Goal: Check status: Check status

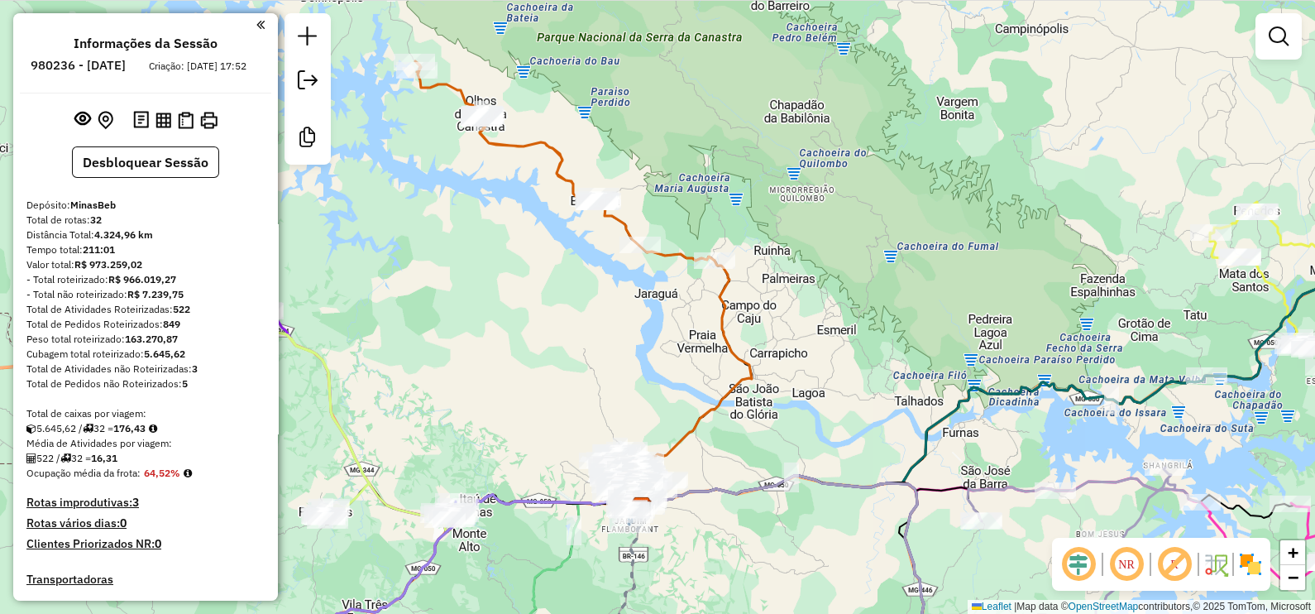
drag, startPoint x: 886, startPoint y: 156, endPoint x: 927, endPoint y: 168, distance: 42.1
click at [927, 168] on div "Janela de atendimento Grade de atendimento Capacidade Transportadoras Veículos …" at bounding box center [657, 307] width 1315 height 614
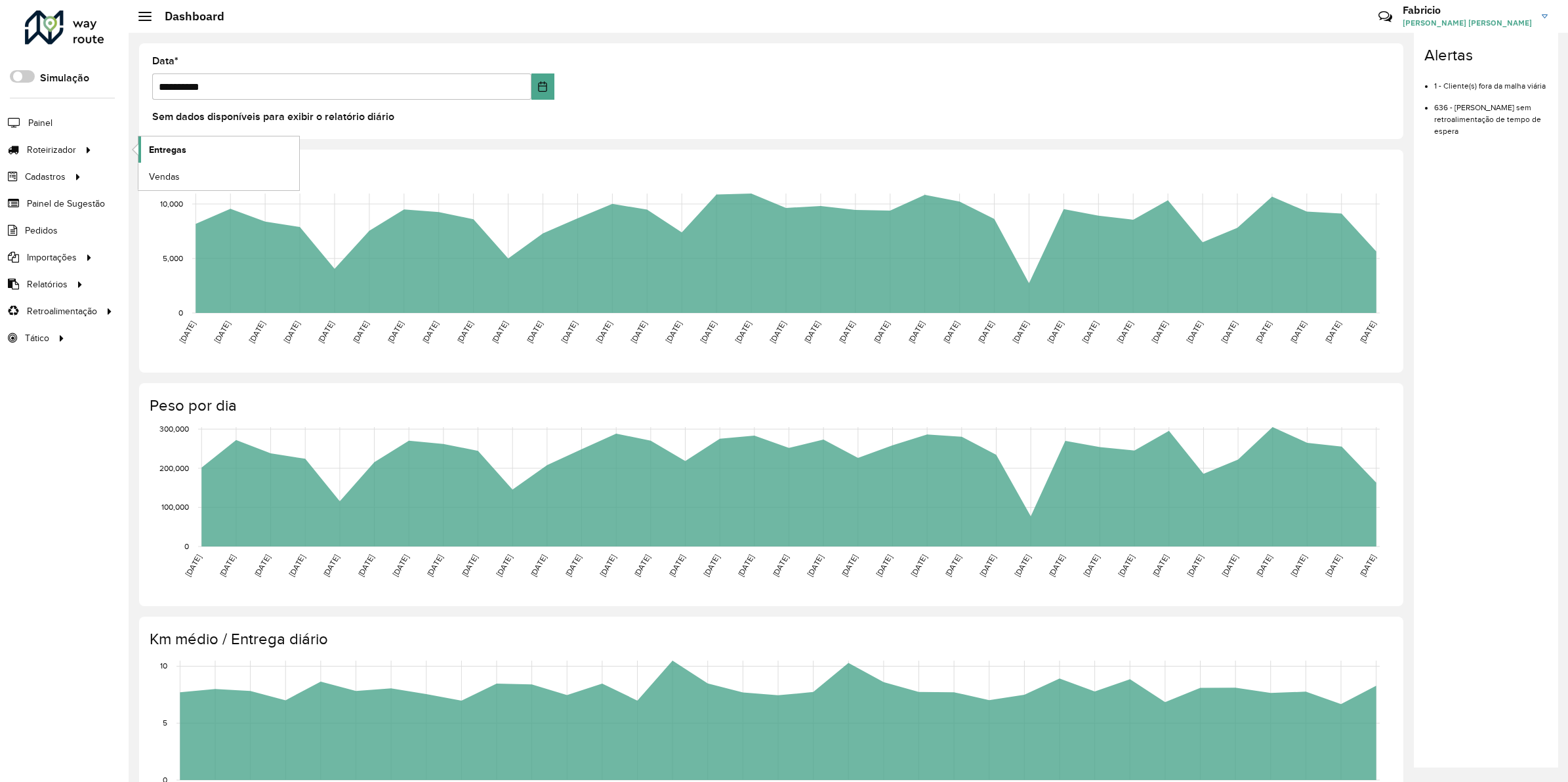
click at [175, 152] on span "Entregas" at bounding box center [167, 149] width 37 height 13
click at [180, 151] on span "Entregas" at bounding box center [167, 149] width 37 height 13
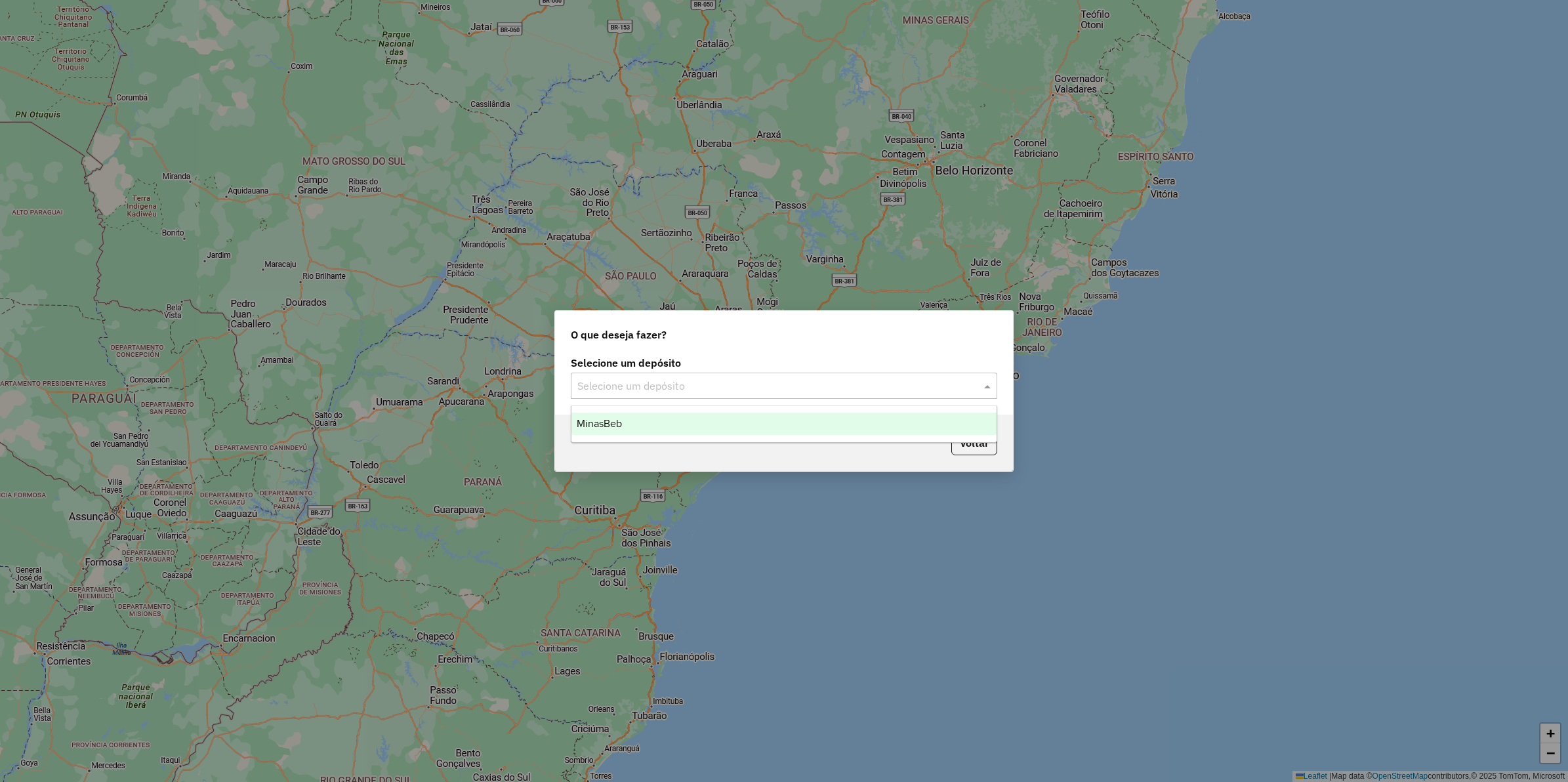
click at [674, 378] on input "text" at bounding box center [771, 386] width 387 height 16
click at [648, 424] on div "MinasBeb" at bounding box center [784, 424] width 425 height 22
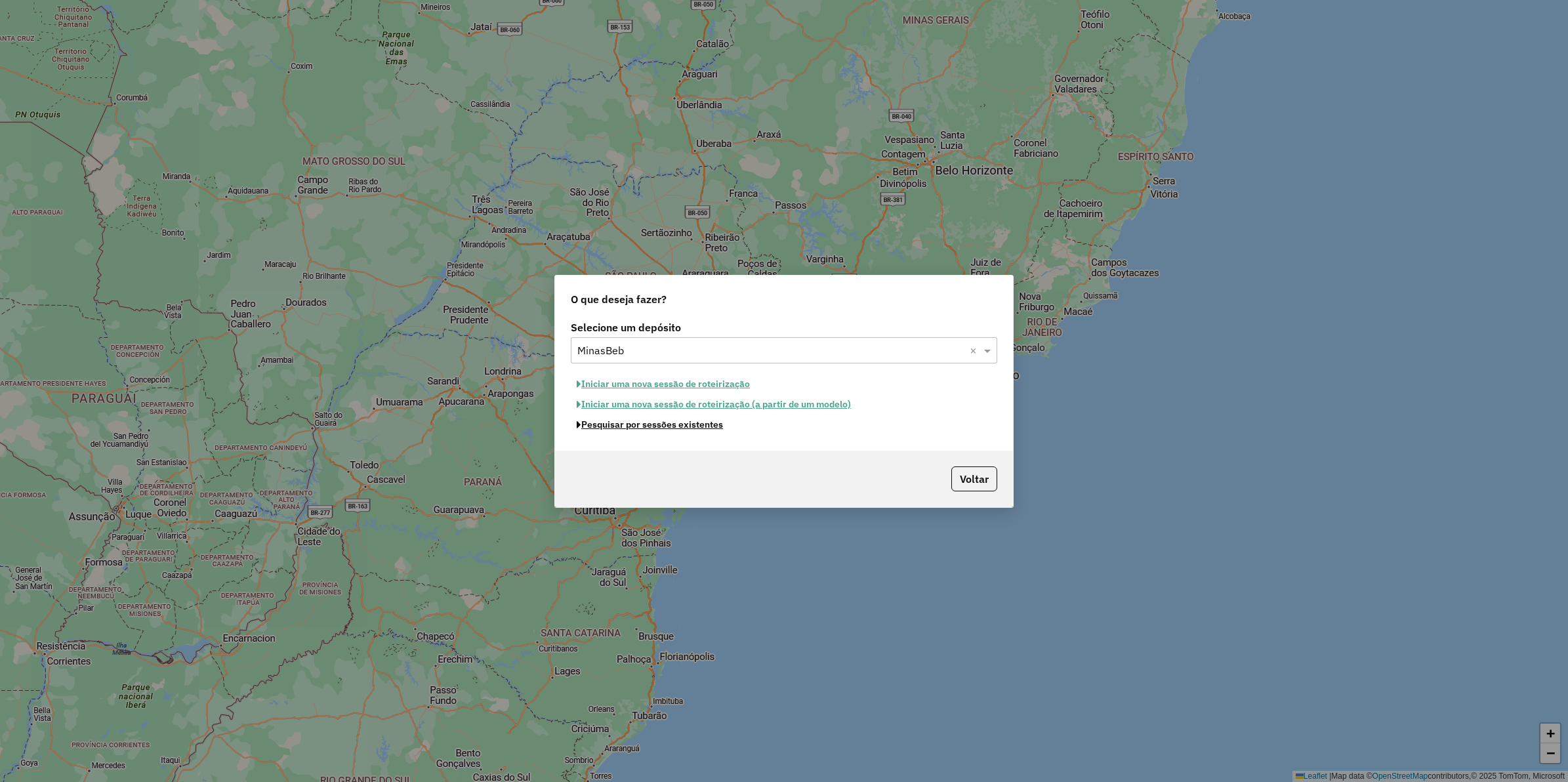
click at [651, 423] on button "Pesquisar por sessões existentes" at bounding box center [649, 425] width 158 height 21
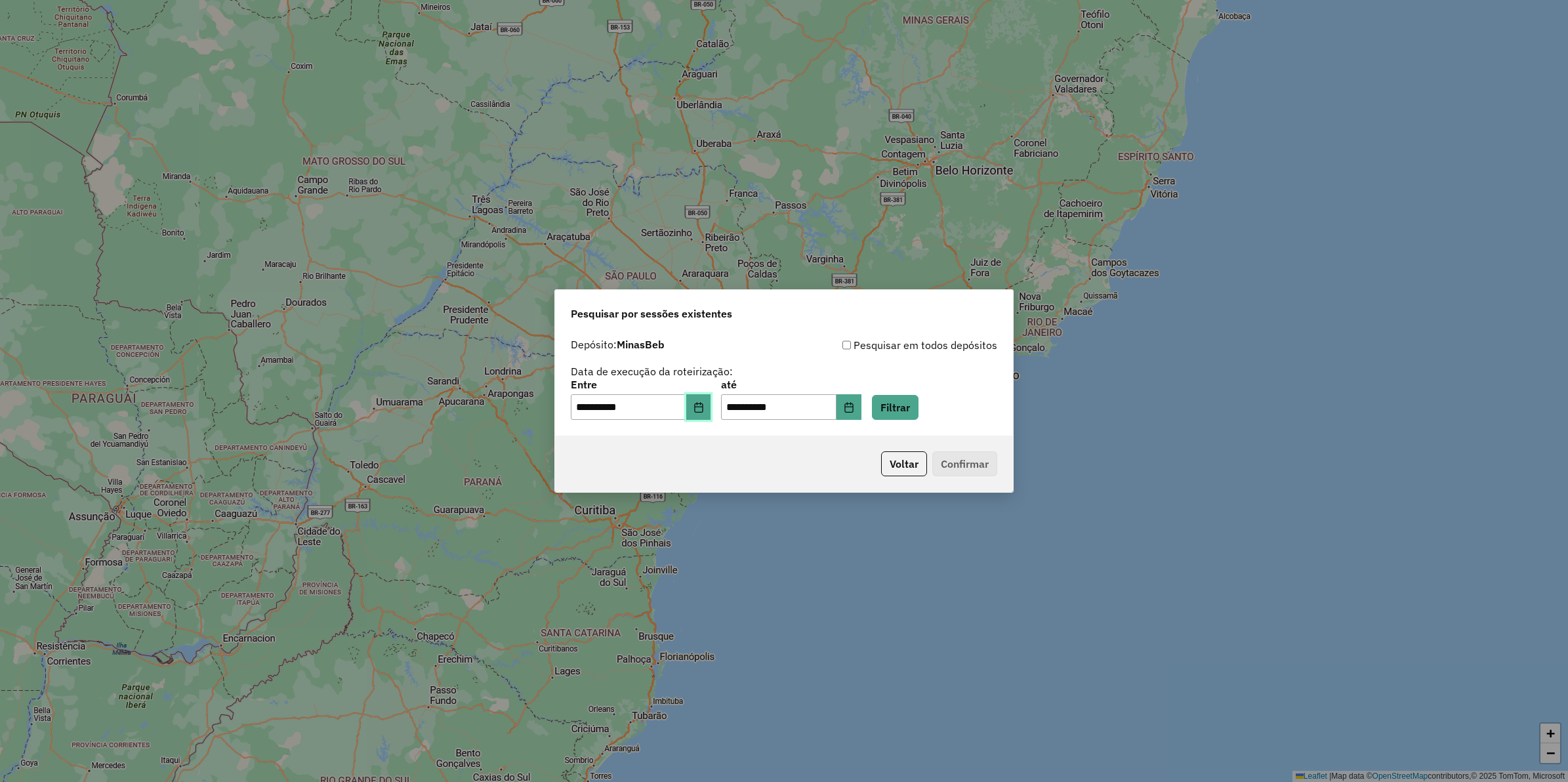
click at [703, 407] on icon "Choose Date" at bounding box center [698, 407] width 10 height 10
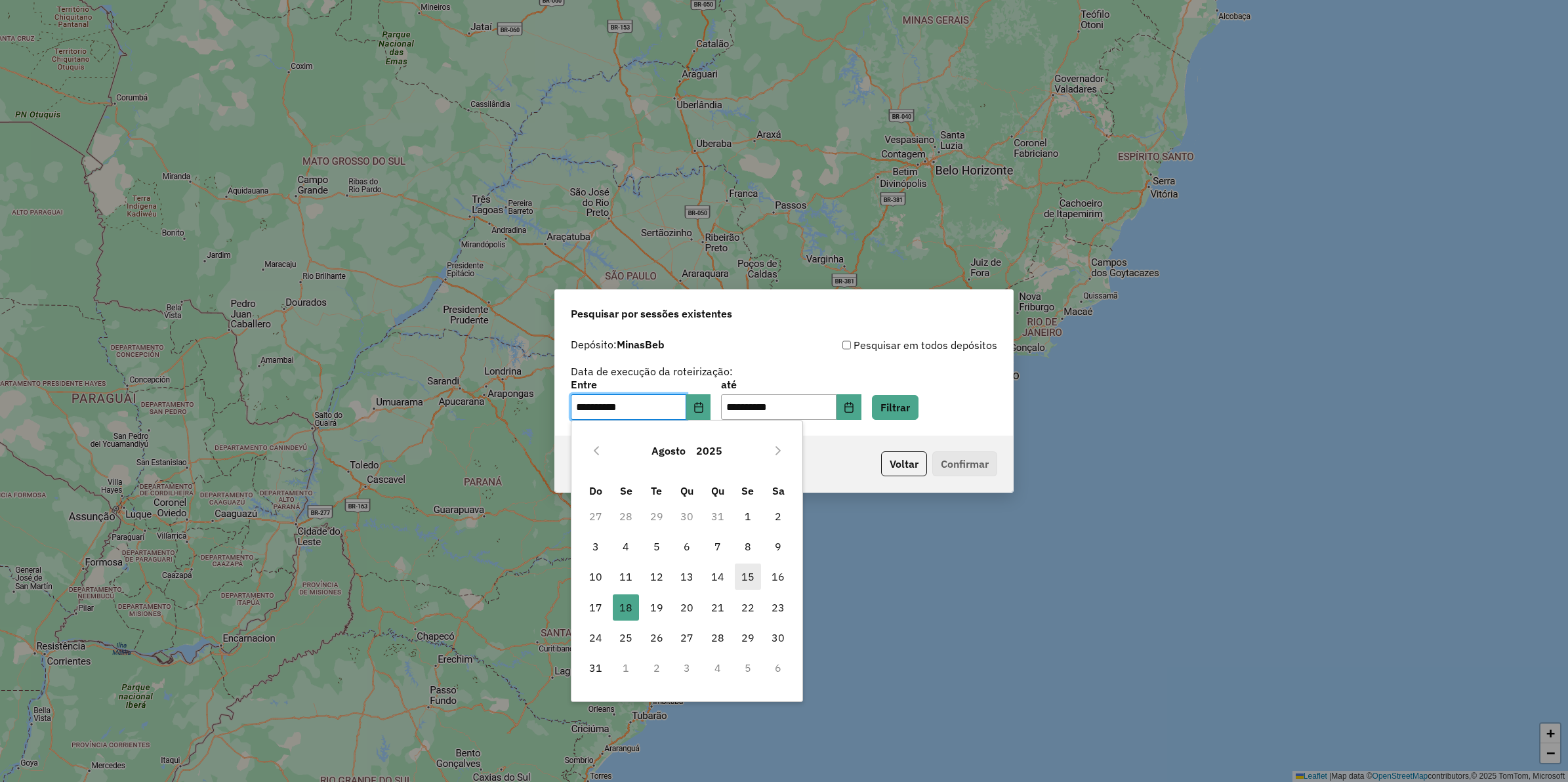
click at [747, 575] on span "15" at bounding box center [747, 576] width 26 height 26
type input "**********"
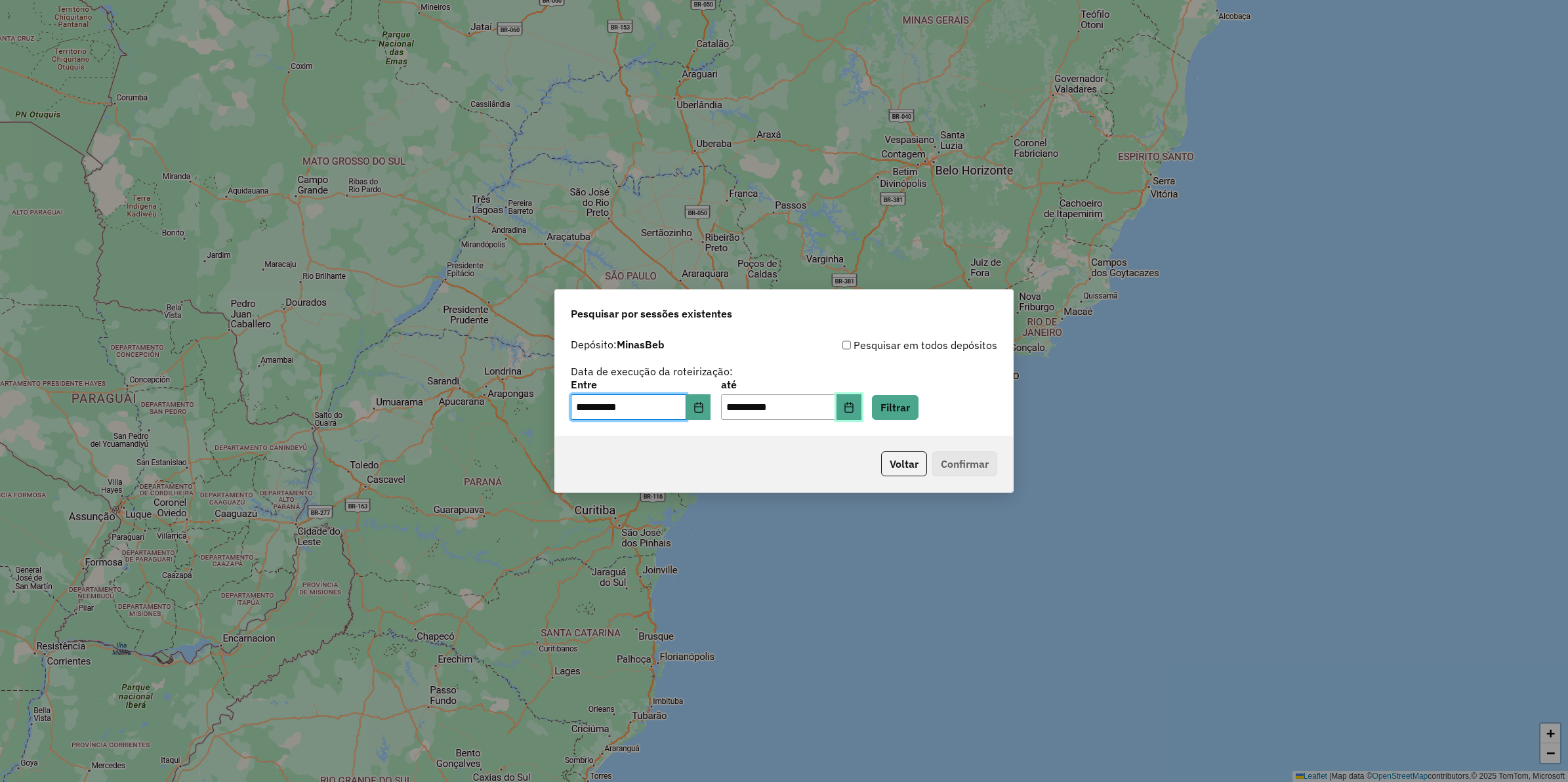
click at [861, 410] on button "Choose Date" at bounding box center [848, 407] width 25 height 26
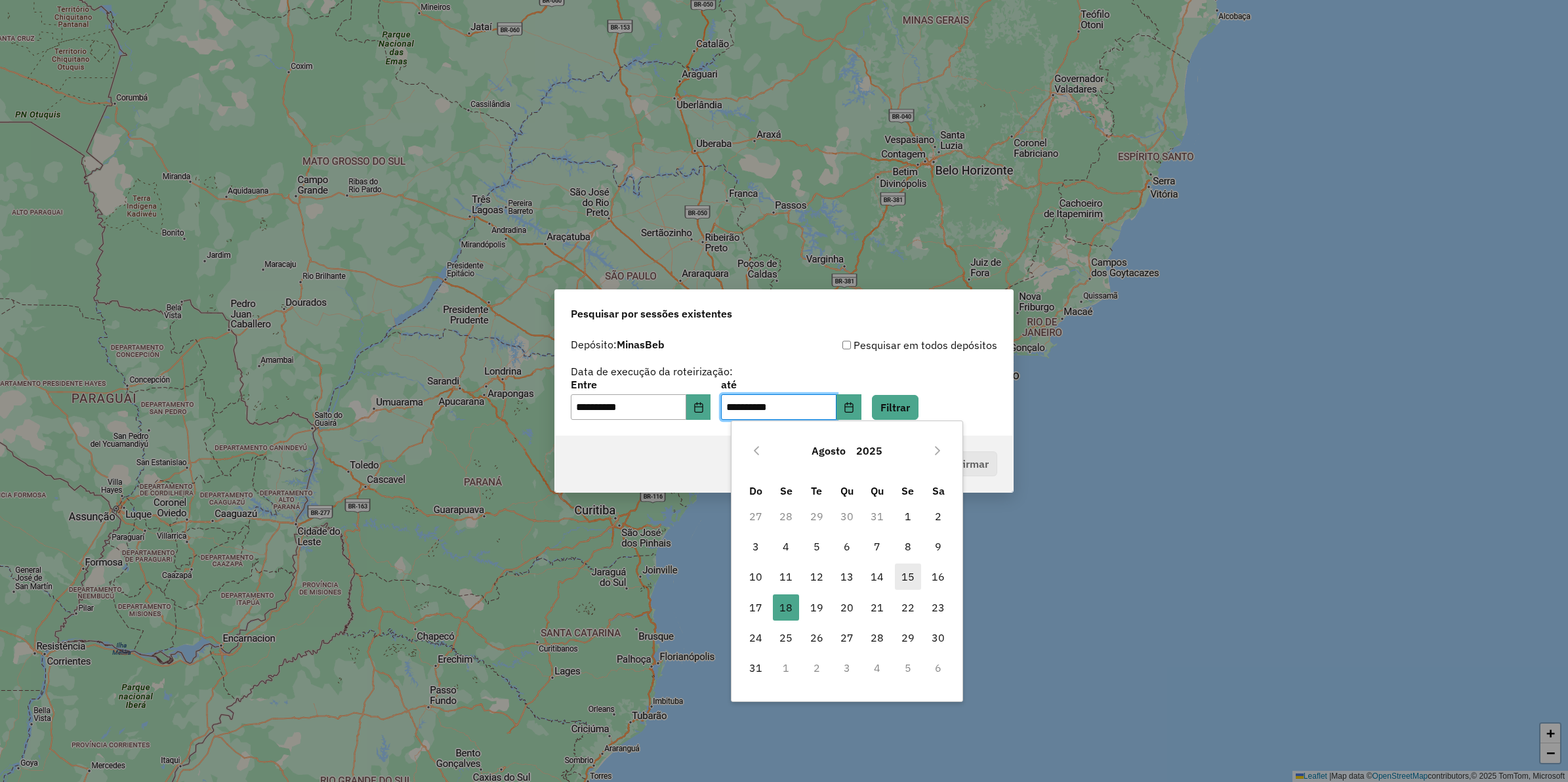
click at [911, 579] on span "15" at bounding box center [908, 576] width 26 height 26
type input "**********"
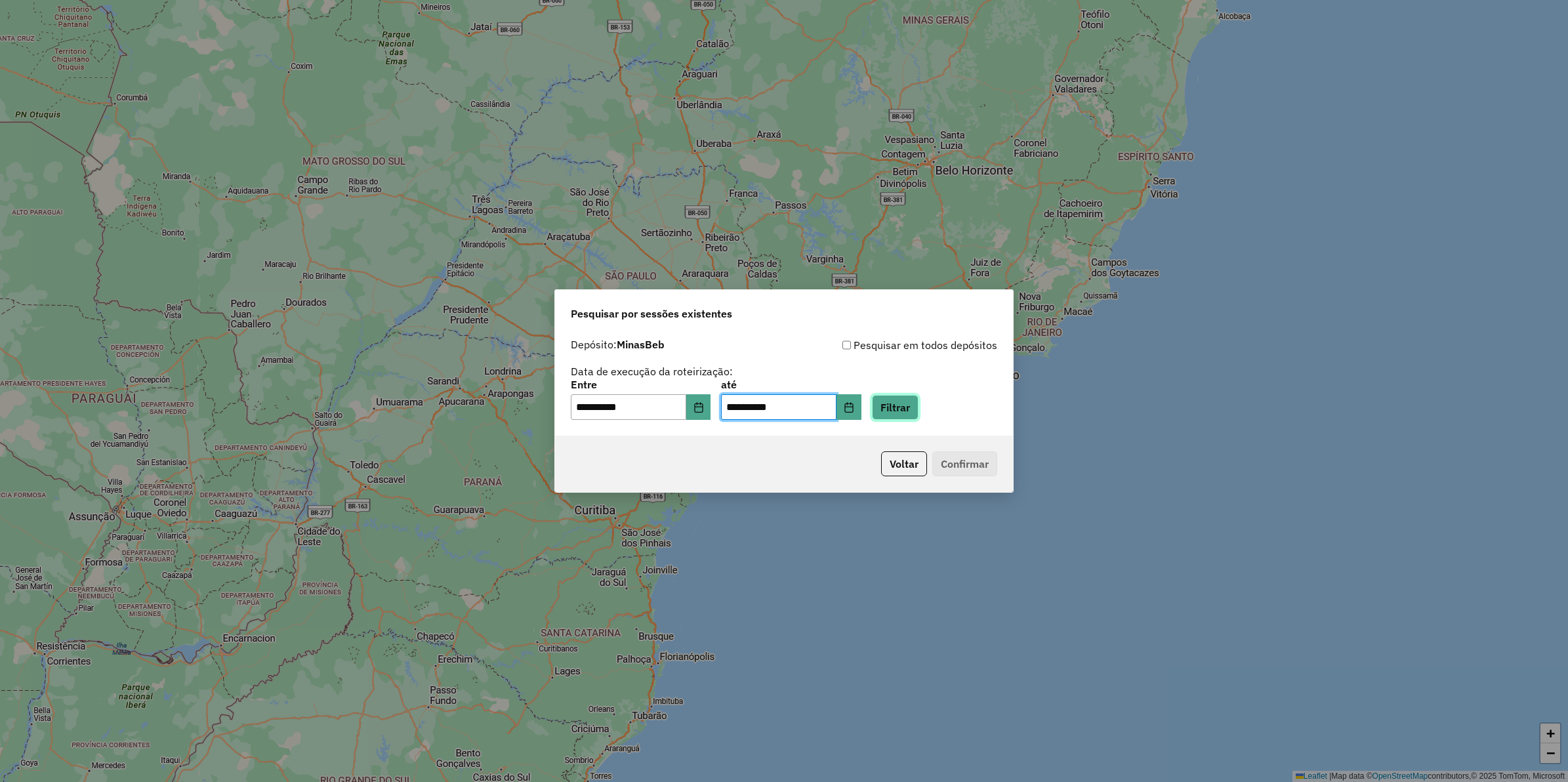
click at [919, 400] on button "Filtrar" at bounding box center [895, 407] width 47 height 25
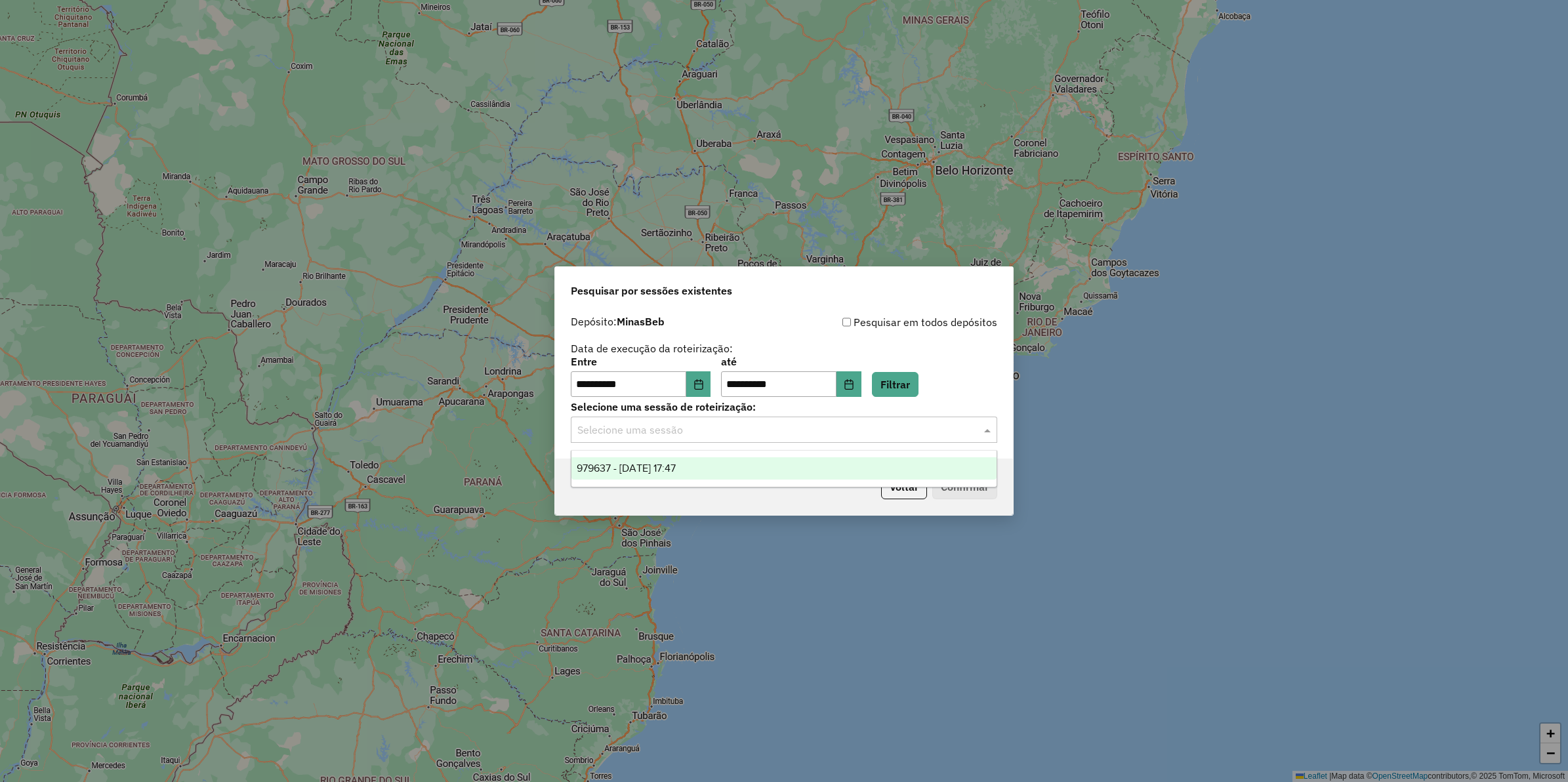
click at [694, 431] on input "text" at bounding box center [771, 430] width 387 height 16
click at [674, 460] on div "979637 - [DATE] 17:47" at bounding box center [784, 468] width 425 height 22
click at [953, 490] on button "Confirmar" at bounding box center [965, 486] width 65 height 25
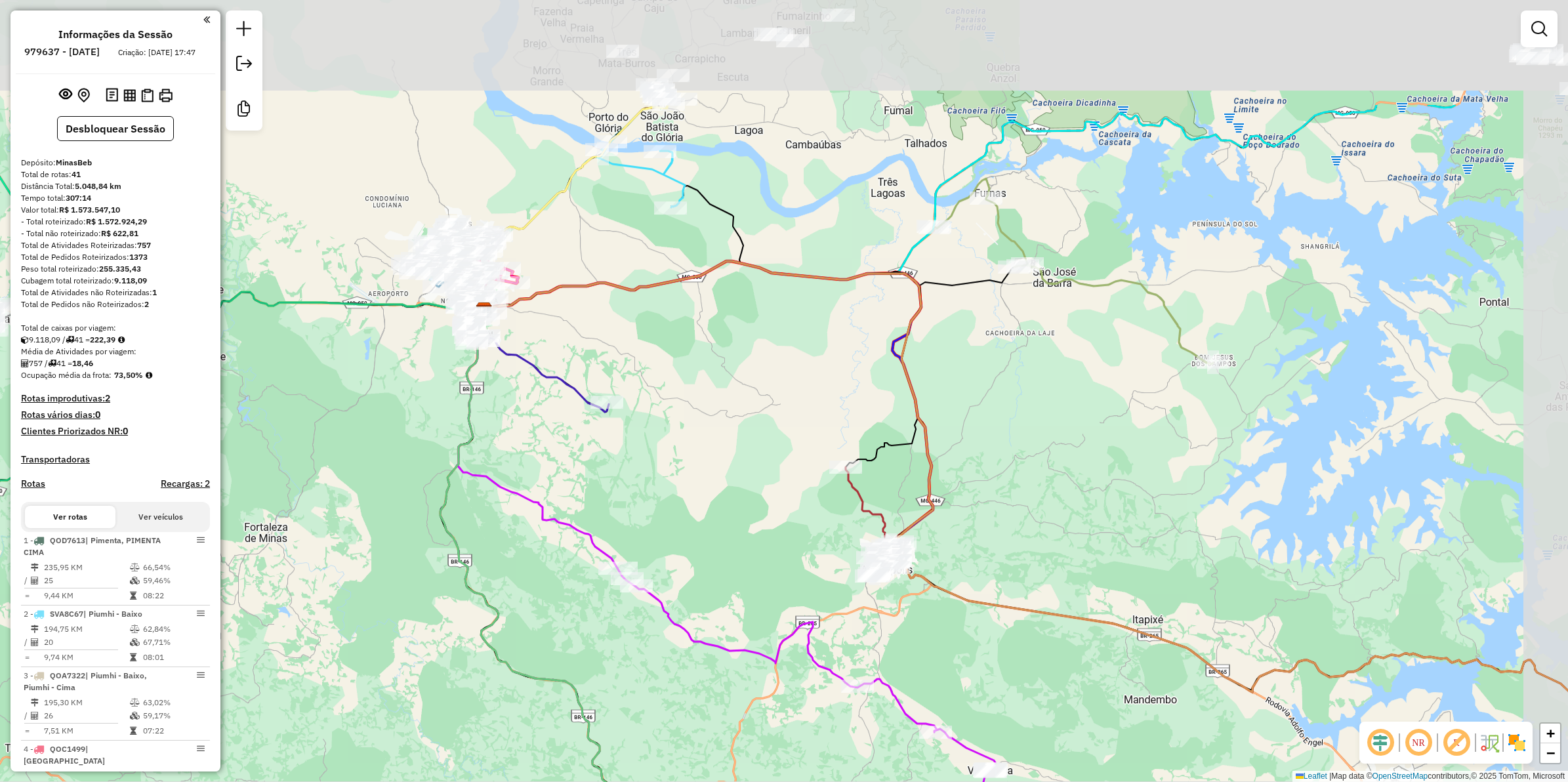
drag, startPoint x: 1182, startPoint y: 264, endPoint x: 1126, endPoint y: 447, distance: 191.4
click at [1126, 447] on div "Janela de atendimento Grade de atendimento Capacidade Transportadoras Veículos …" at bounding box center [784, 391] width 1568 height 782
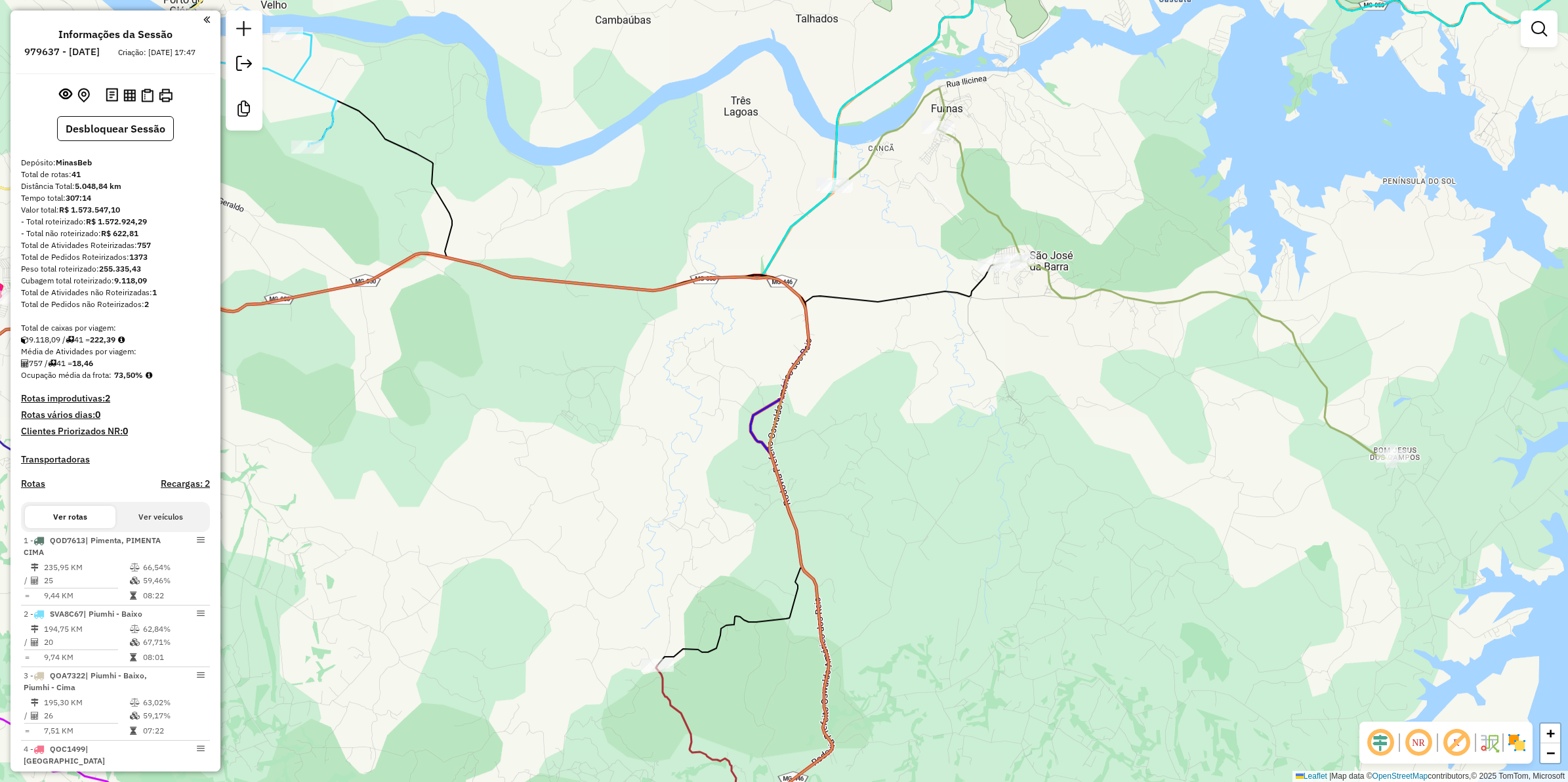
drag, startPoint x: 1086, startPoint y: 241, endPoint x: 1163, endPoint y: 87, distance: 172.2
click at [1163, 89] on div "Janela de atendimento Grade de atendimento Capacidade Transportadoras Veículos …" at bounding box center [784, 391] width 1568 height 782
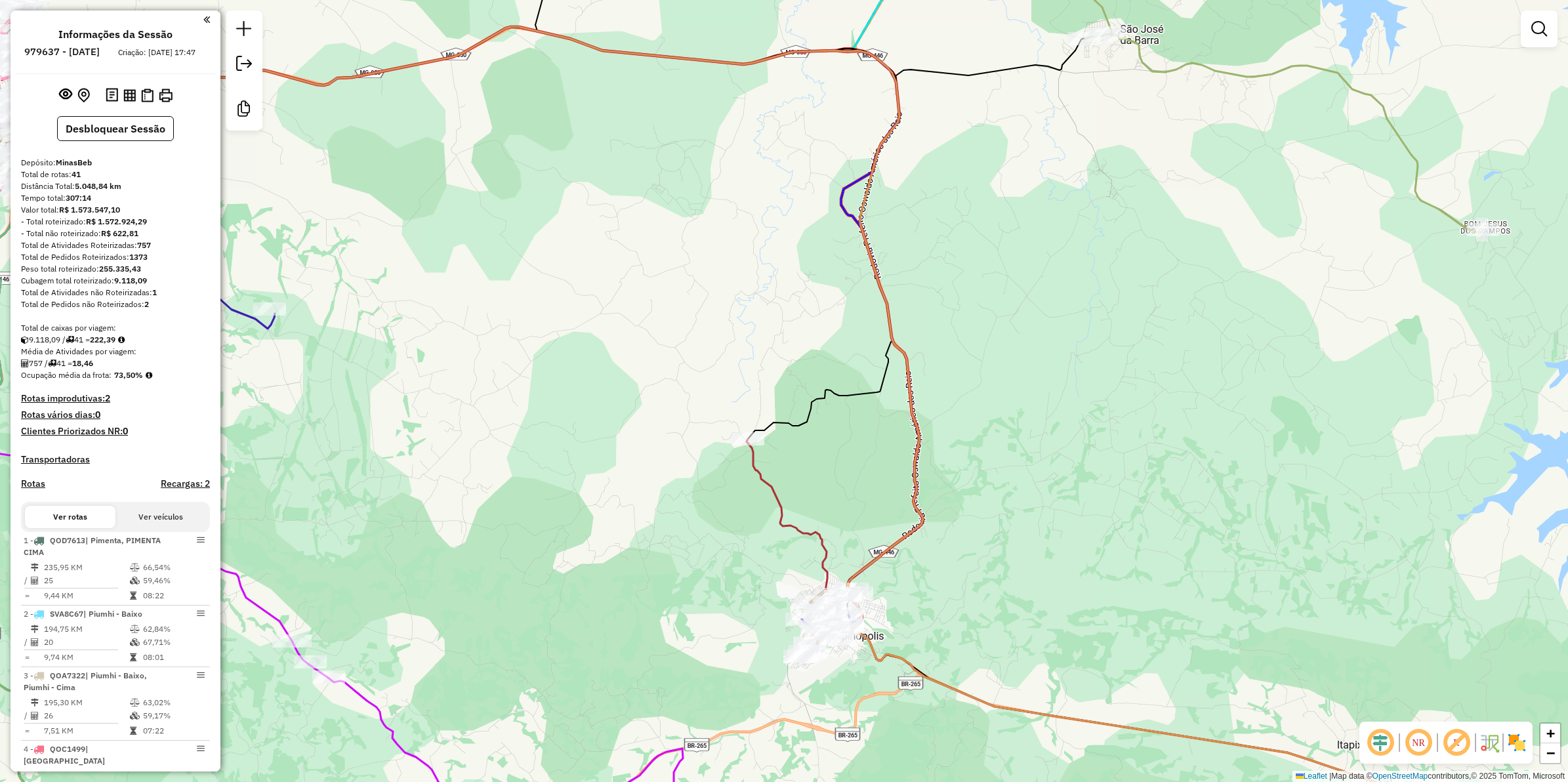
drag, startPoint x: 1028, startPoint y: 477, endPoint x: 1062, endPoint y: 319, distance: 161.6
click at [1062, 319] on div "Janela de atendimento Grade de atendimento Capacidade Transportadoras Veículos …" at bounding box center [784, 391] width 1568 height 782
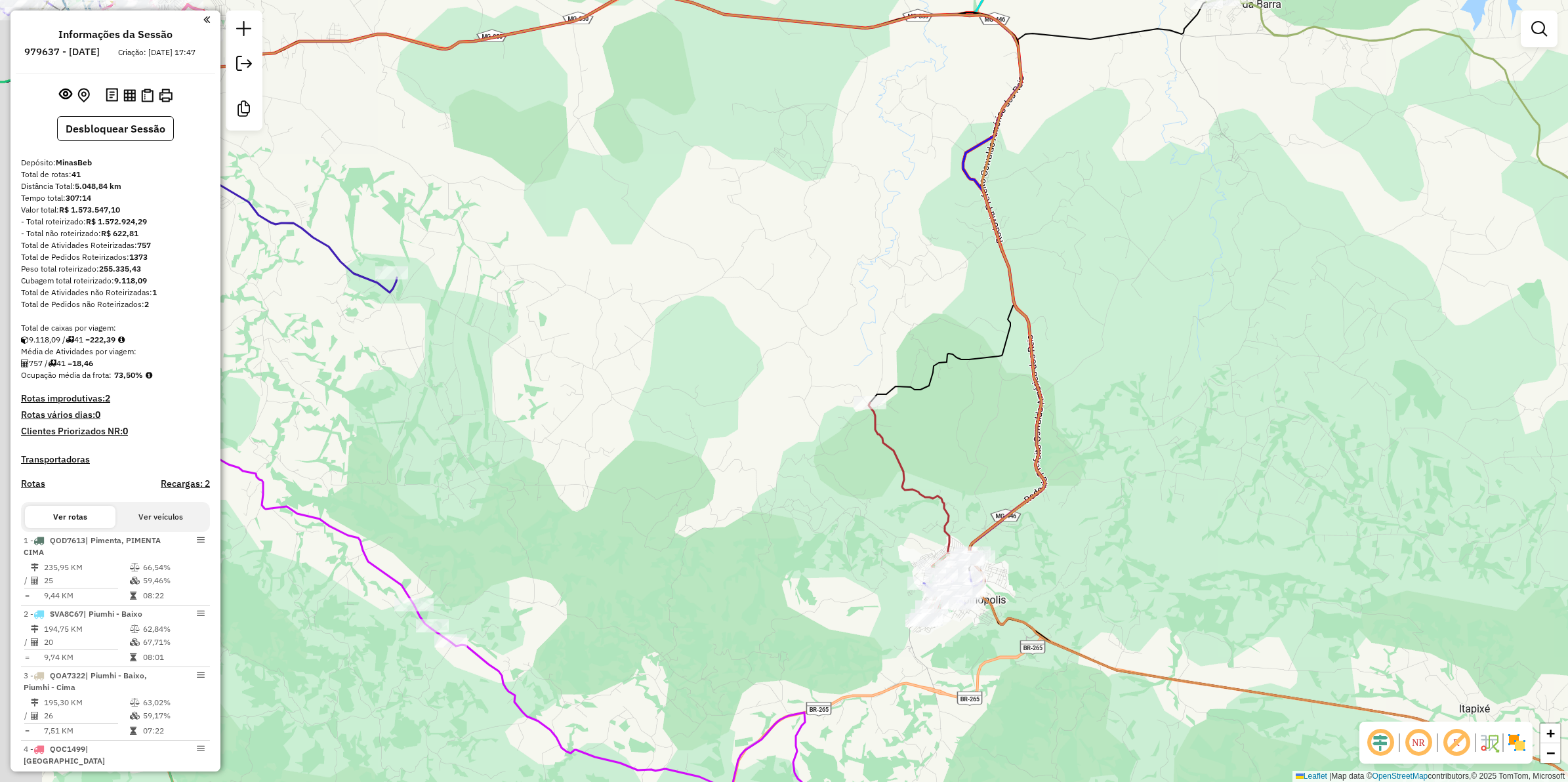
drag, startPoint x: 621, startPoint y: 182, endPoint x: 1035, endPoint y: 259, distance: 421.1
click at [1035, 259] on div "Janela de atendimento Grade de atendimento Capacidade Transportadoras Veículos …" at bounding box center [784, 391] width 1568 height 782
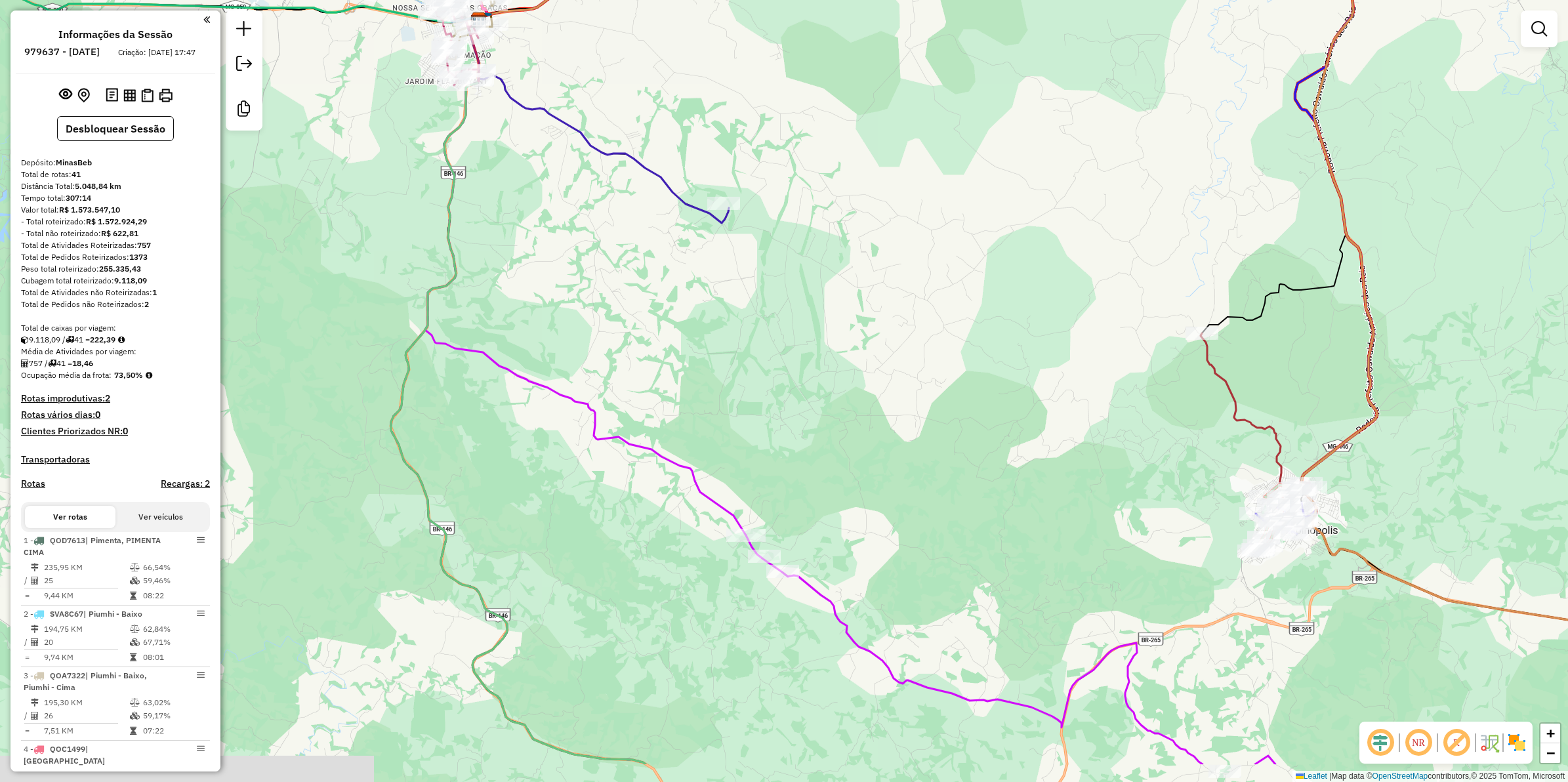
drag, startPoint x: 779, startPoint y: 471, endPoint x: 789, endPoint y: 240, distance: 231.2
click at [789, 240] on div "Janela de atendimento Grade de atendimento Capacidade Transportadoras Veículos …" at bounding box center [784, 391] width 1568 height 782
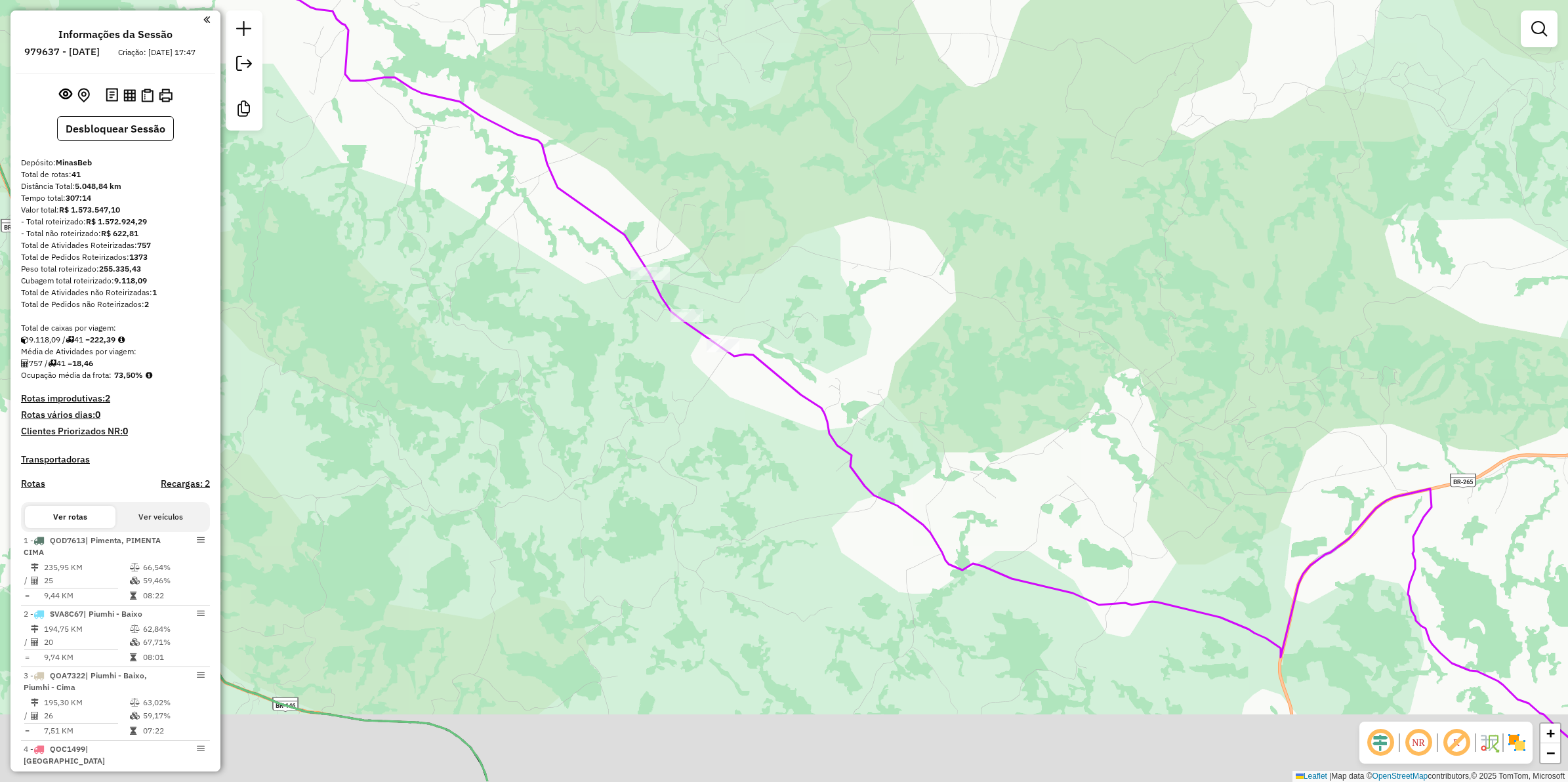
drag, startPoint x: 877, startPoint y: 362, endPoint x: 830, endPoint y: 286, distance: 89.4
click at [833, 281] on div "Janela de atendimento Grade de atendimento Capacidade Transportadoras Veículos …" at bounding box center [784, 391] width 1568 height 782
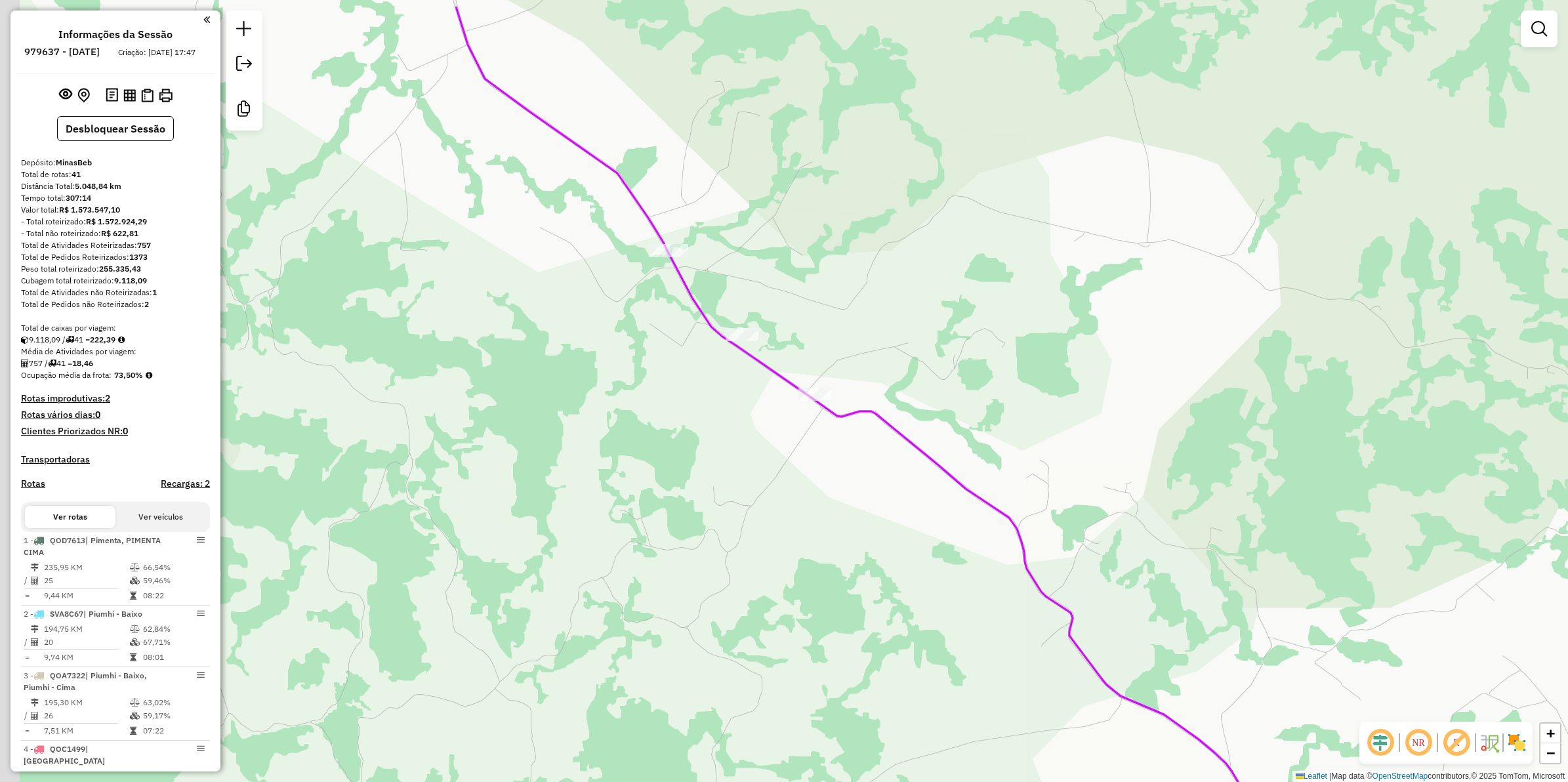
drag, startPoint x: 654, startPoint y: 233, endPoint x: 853, endPoint y: 333, distance: 222.7
click at [853, 333] on div "Janela de atendimento Grade de atendimento Capacidade Transportadoras Veículos …" at bounding box center [784, 391] width 1568 height 782
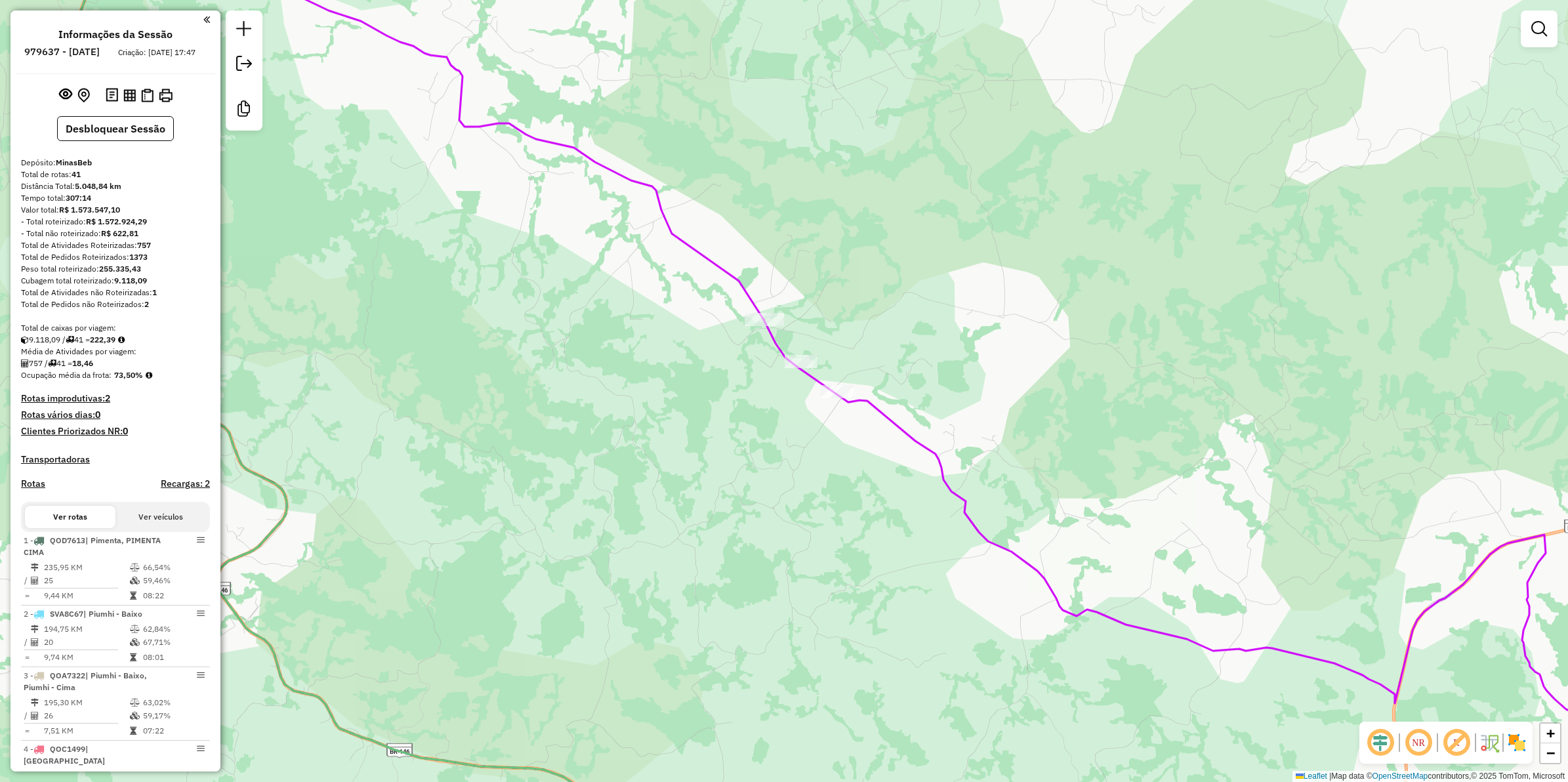
drag, startPoint x: 821, startPoint y: 483, endPoint x: 840, endPoint y: 496, distance: 23.0
click at [835, 494] on div "Janela de atendimento Grade de atendimento Capacidade Transportadoras Veículos …" at bounding box center [784, 391] width 1568 height 782
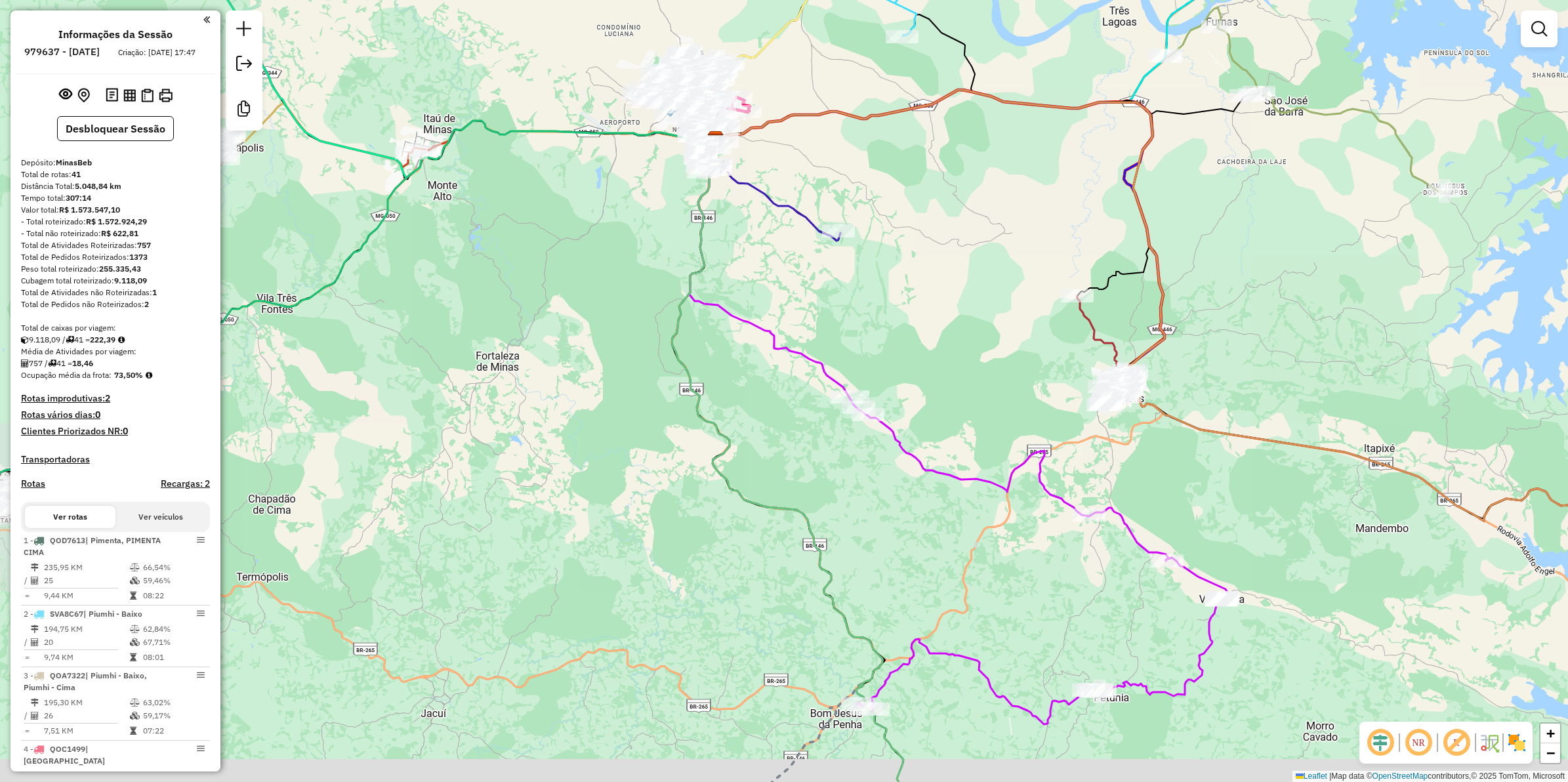
drag, startPoint x: 911, startPoint y: 449, endPoint x: 935, endPoint y: 381, distance: 72.1
click at [935, 381] on div "Janela de atendimento Grade de atendimento Capacidade Transportadoras Veículos …" at bounding box center [784, 391] width 1568 height 782
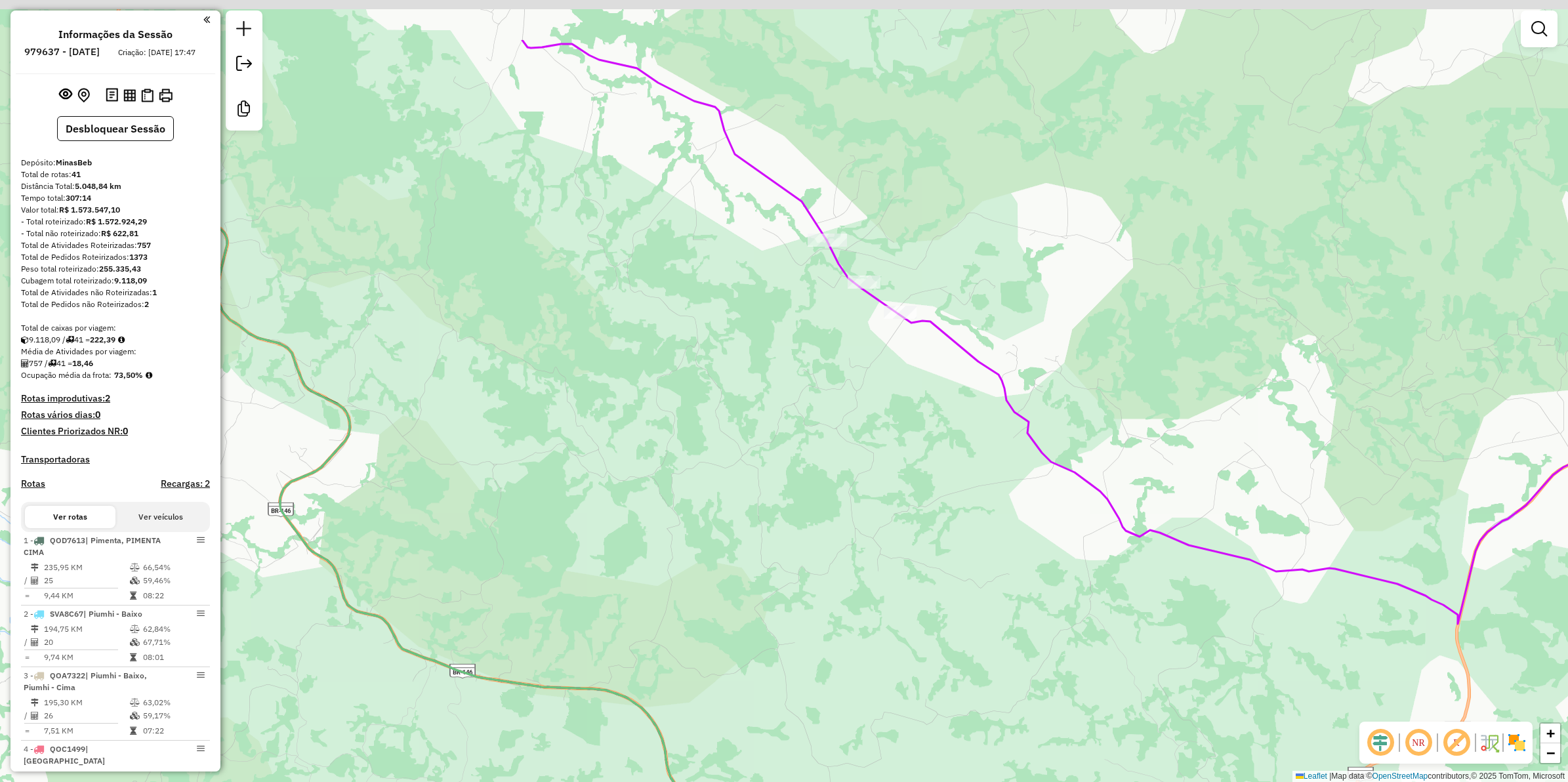
drag, startPoint x: 881, startPoint y: 391, endPoint x: 885, endPoint y: 401, distance: 10.8
click at [885, 401] on div "Janela de atendimento Grade de atendimento Capacidade Transportadoras Veículos …" at bounding box center [784, 391] width 1568 height 782
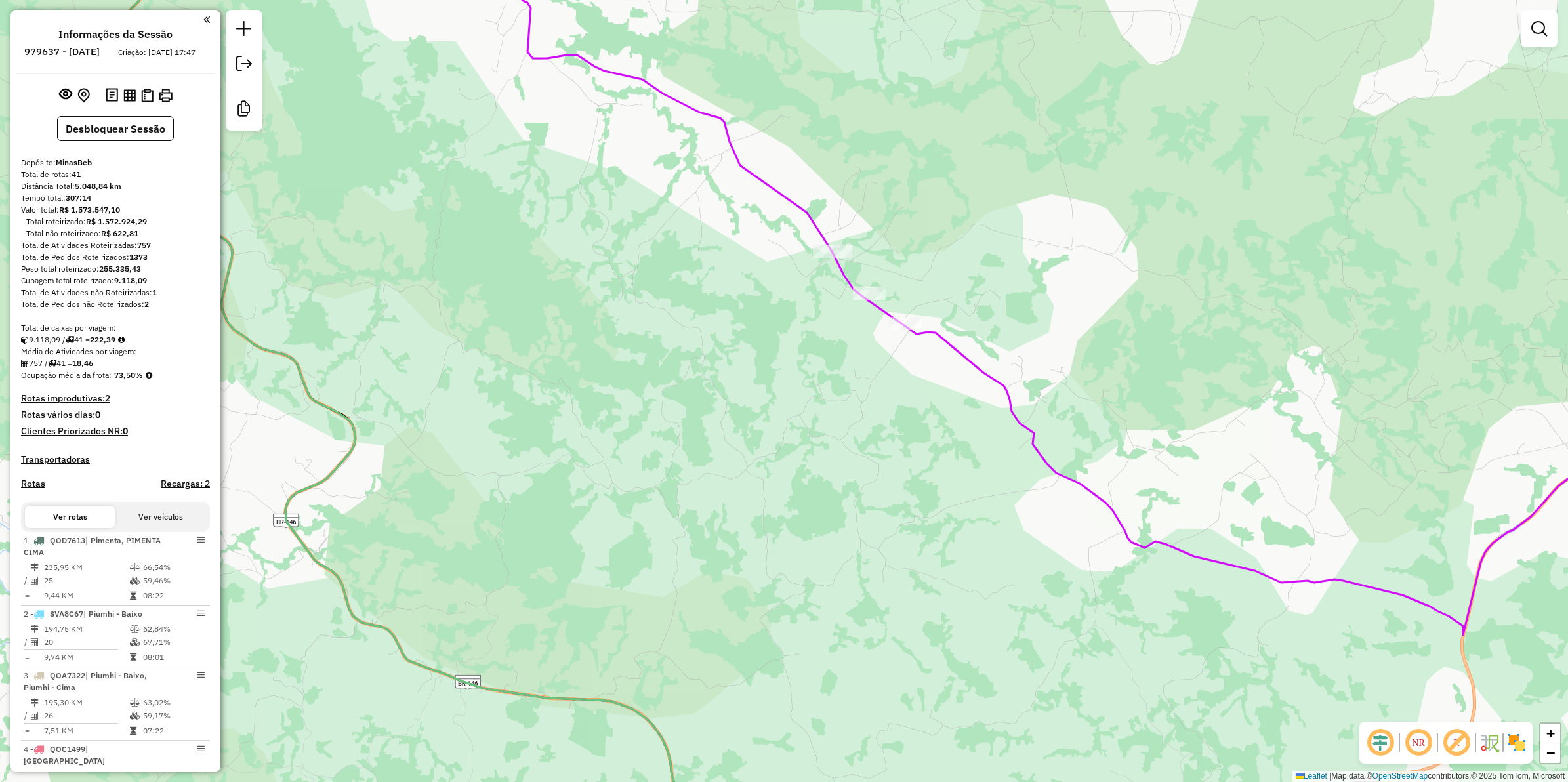
drag, startPoint x: 942, startPoint y: 246, endPoint x: 955, endPoint y: 318, distance: 73.2
click at [955, 318] on div "Janela de atendimento Grade de atendimento Capacidade Transportadoras Veículos …" at bounding box center [784, 391] width 1568 height 782
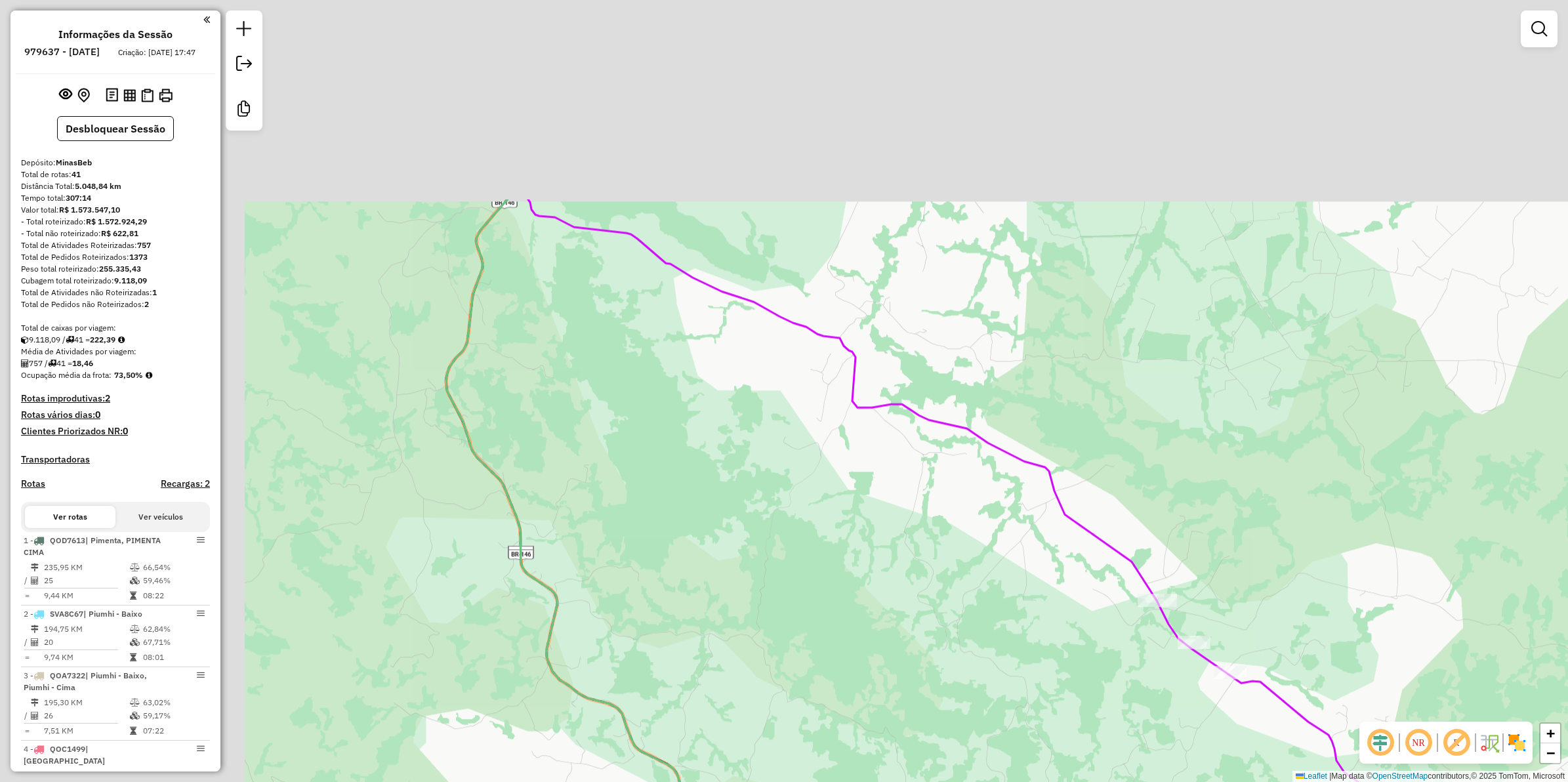
drag, startPoint x: 1015, startPoint y: 592, endPoint x: 1047, endPoint y: 625, distance: 46.0
click at [1047, 625] on div "Janela de atendimento Grade de atendimento Capacidade Transportadoras Veículos …" at bounding box center [784, 391] width 1568 height 782
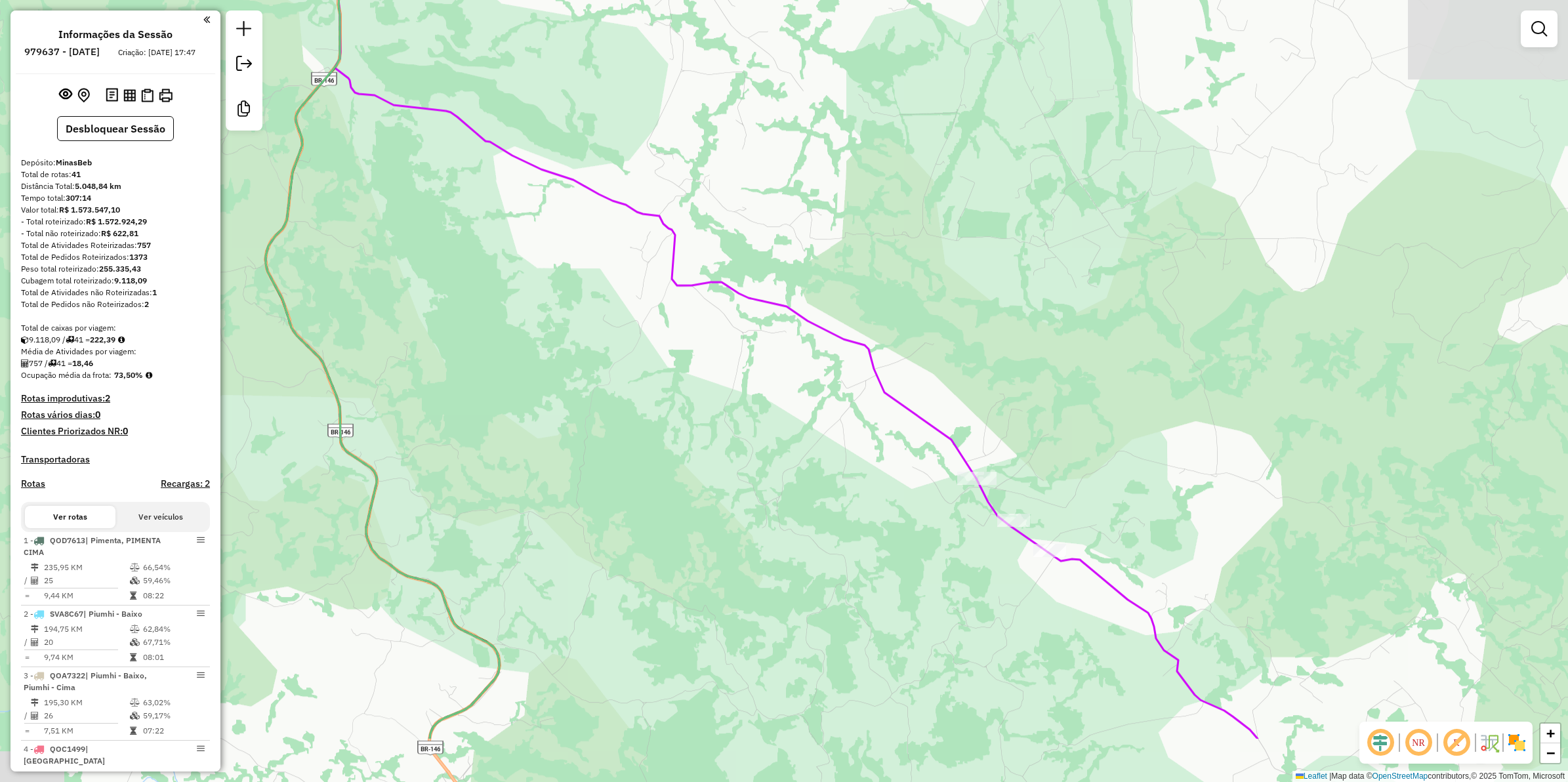
drag, startPoint x: 1047, startPoint y: 625, endPoint x: 867, endPoint y: 503, distance: 217.4
click at [867, 503] on div "Janela de atendimento Grade de atendimento Capacidade Transportadoras Veículos …" at bounding box center [784, 391] width 1568 height 782
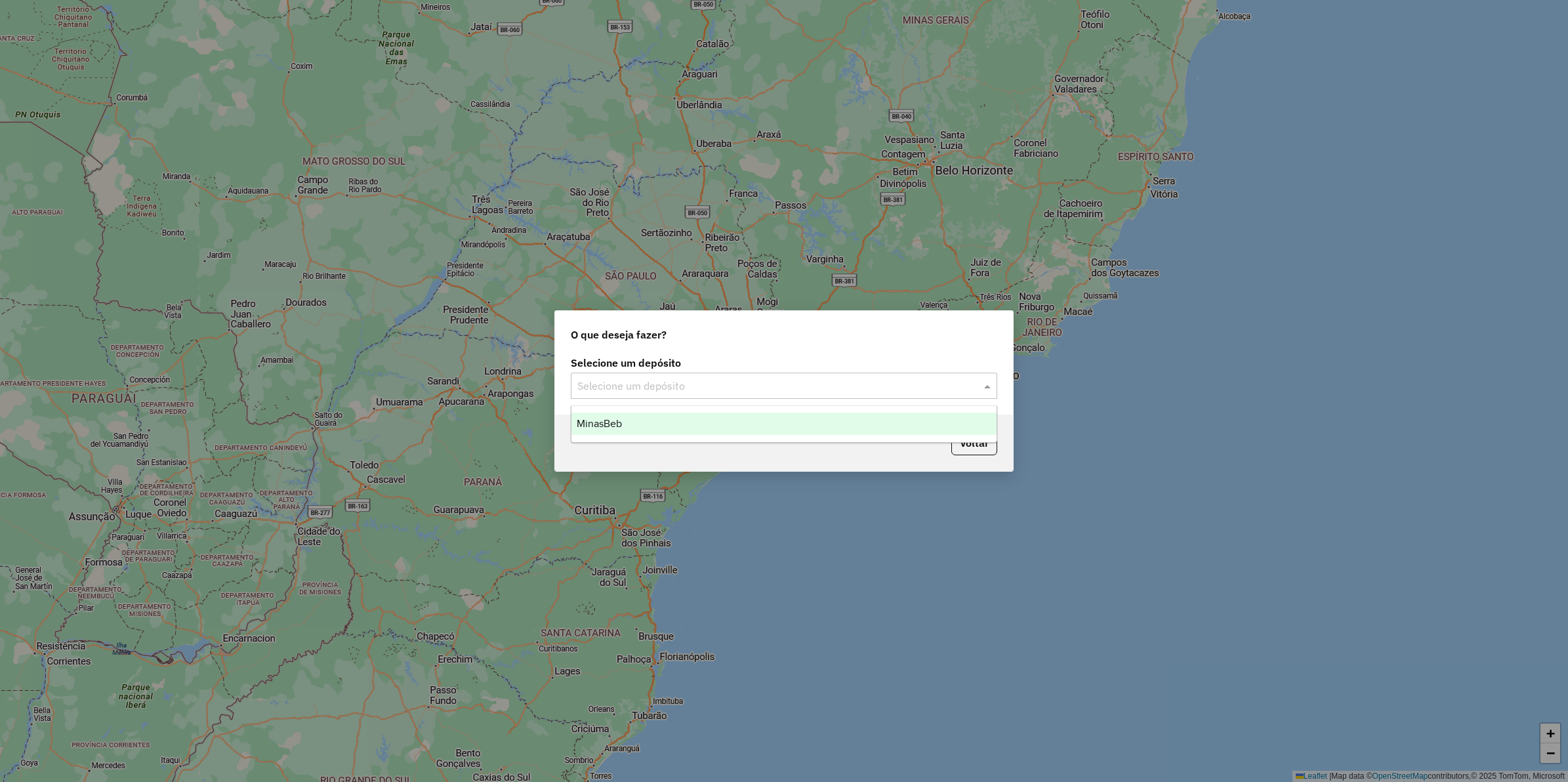
click at [668, 385] on input "text" at bounding box center [771, 386] width 387 height 16
click at [641, 421] on div "MinasBeb" at bounding box center [784, 424] width 425 height 22
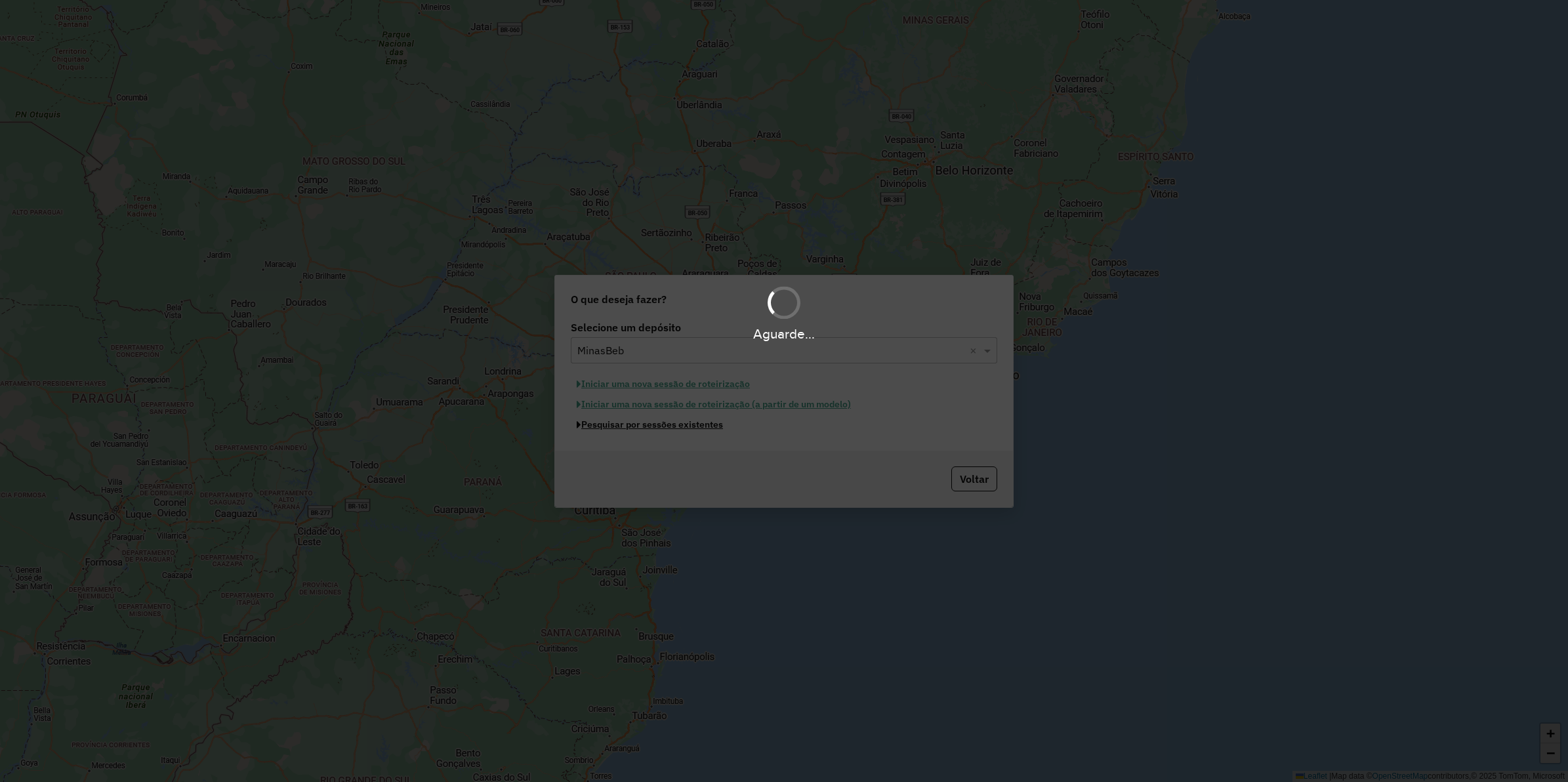
click at [640, 427] on button "Pesquisar por sessões existentes" at bounding box center [649, 425] width 158 height 21
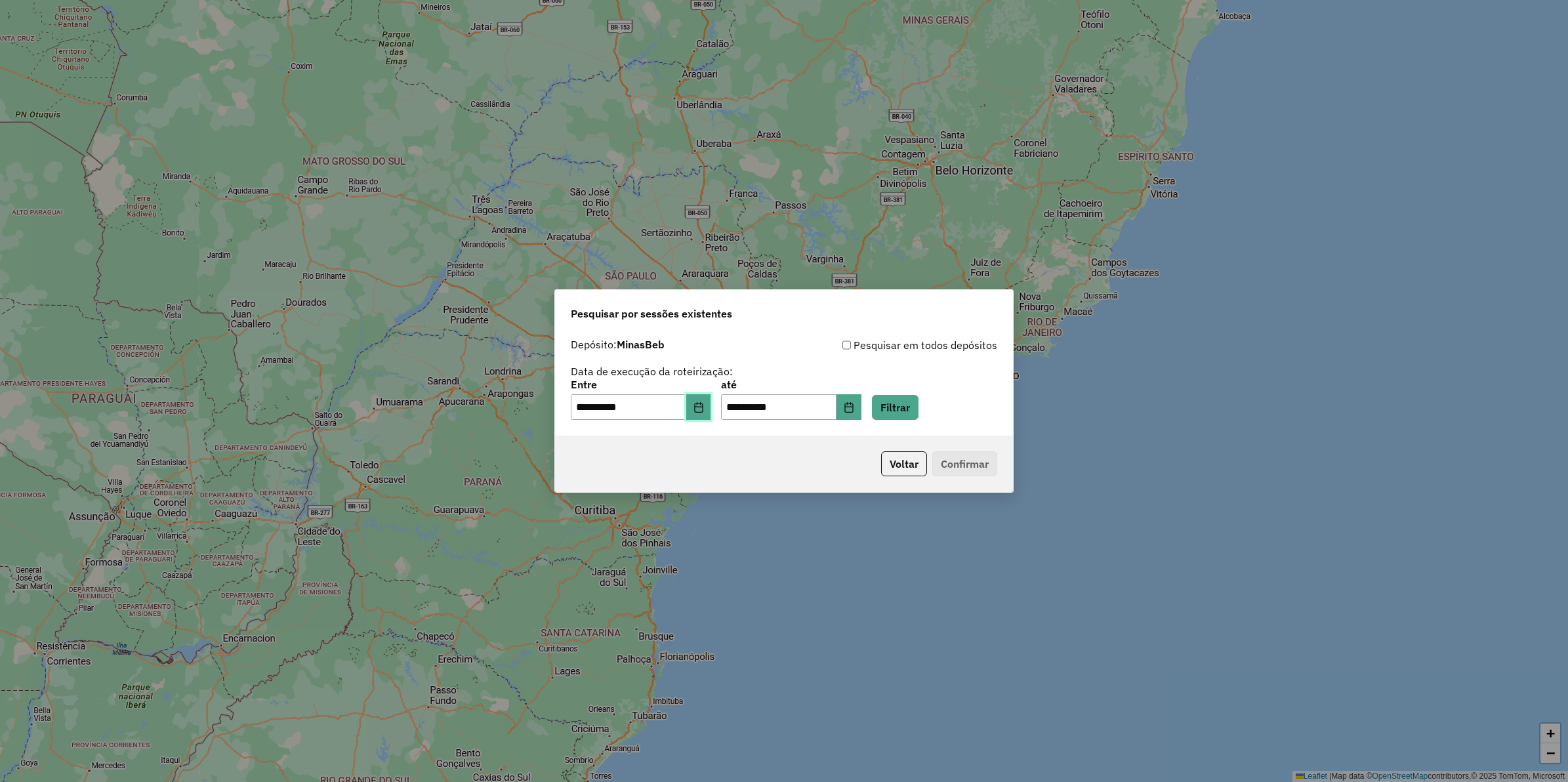
click at [711, 410] on button "Choose Date" at bounding box center [698, 407] width 25 height 26
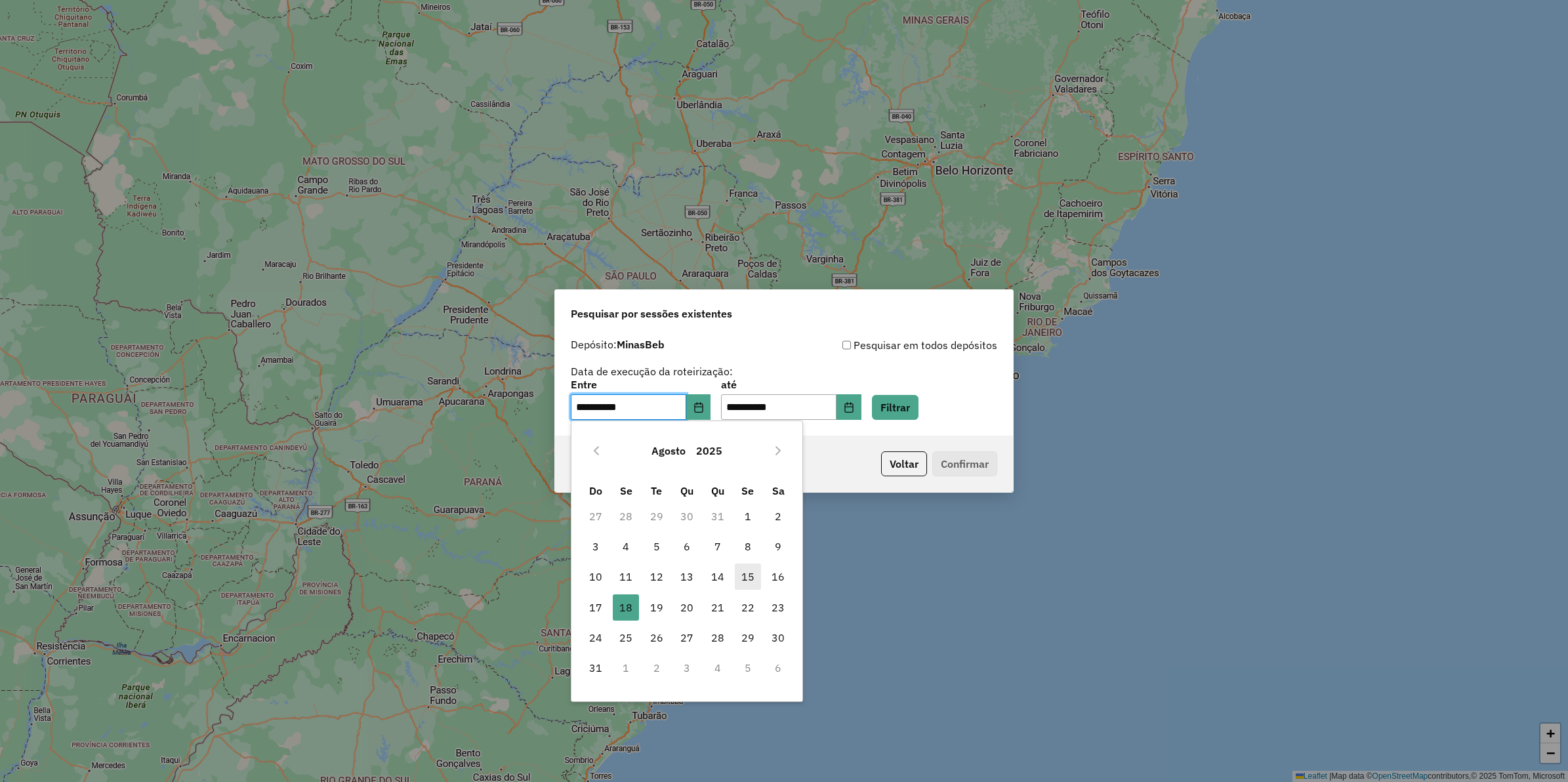
click at [747, 578] on span "15" at bounding box center [747, 576] width 26 height 26
type input "**********"
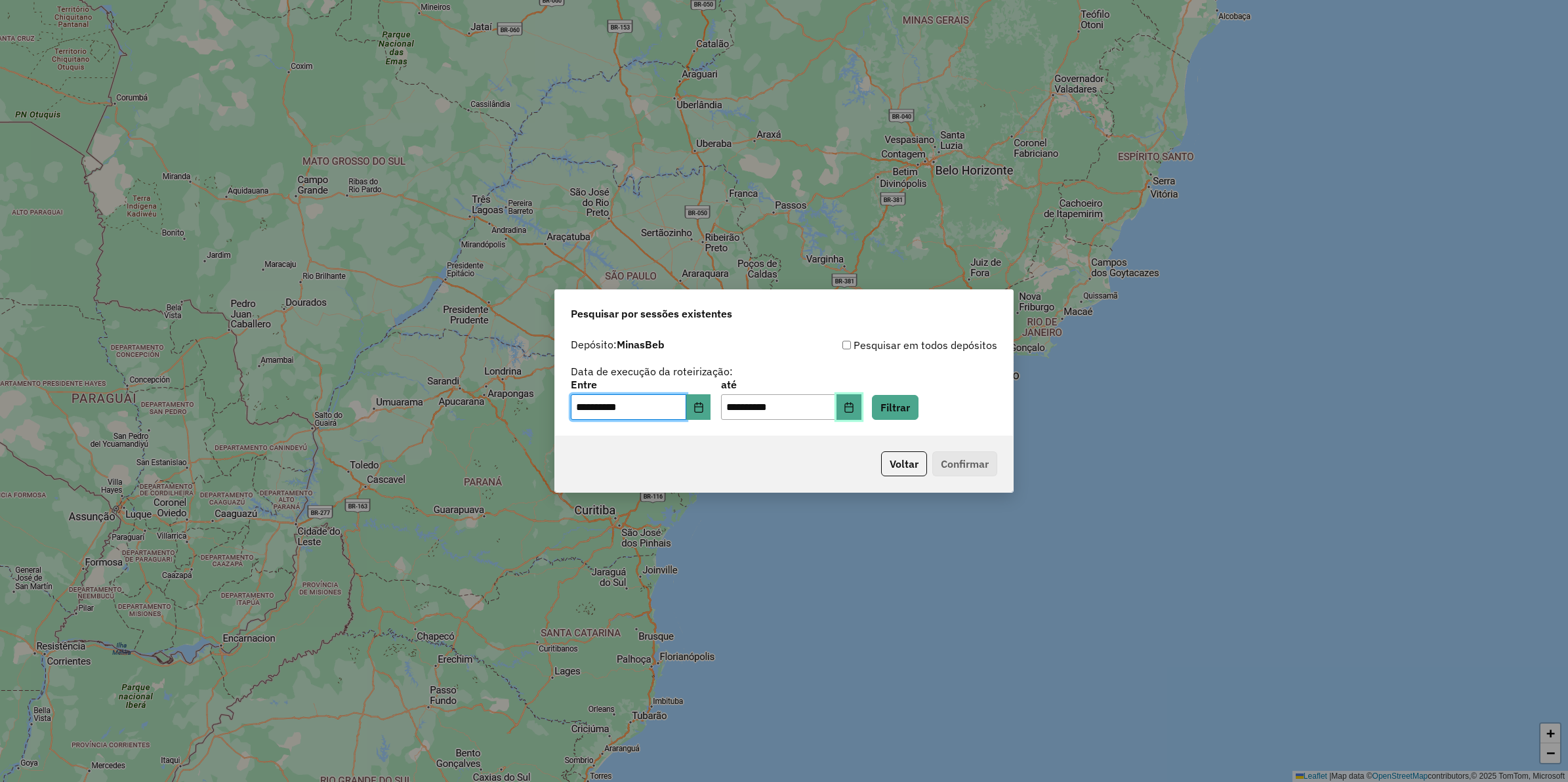
click at [853, 408] on icon "Choose Date" at bounding box center [848, 407] width 9 height 10
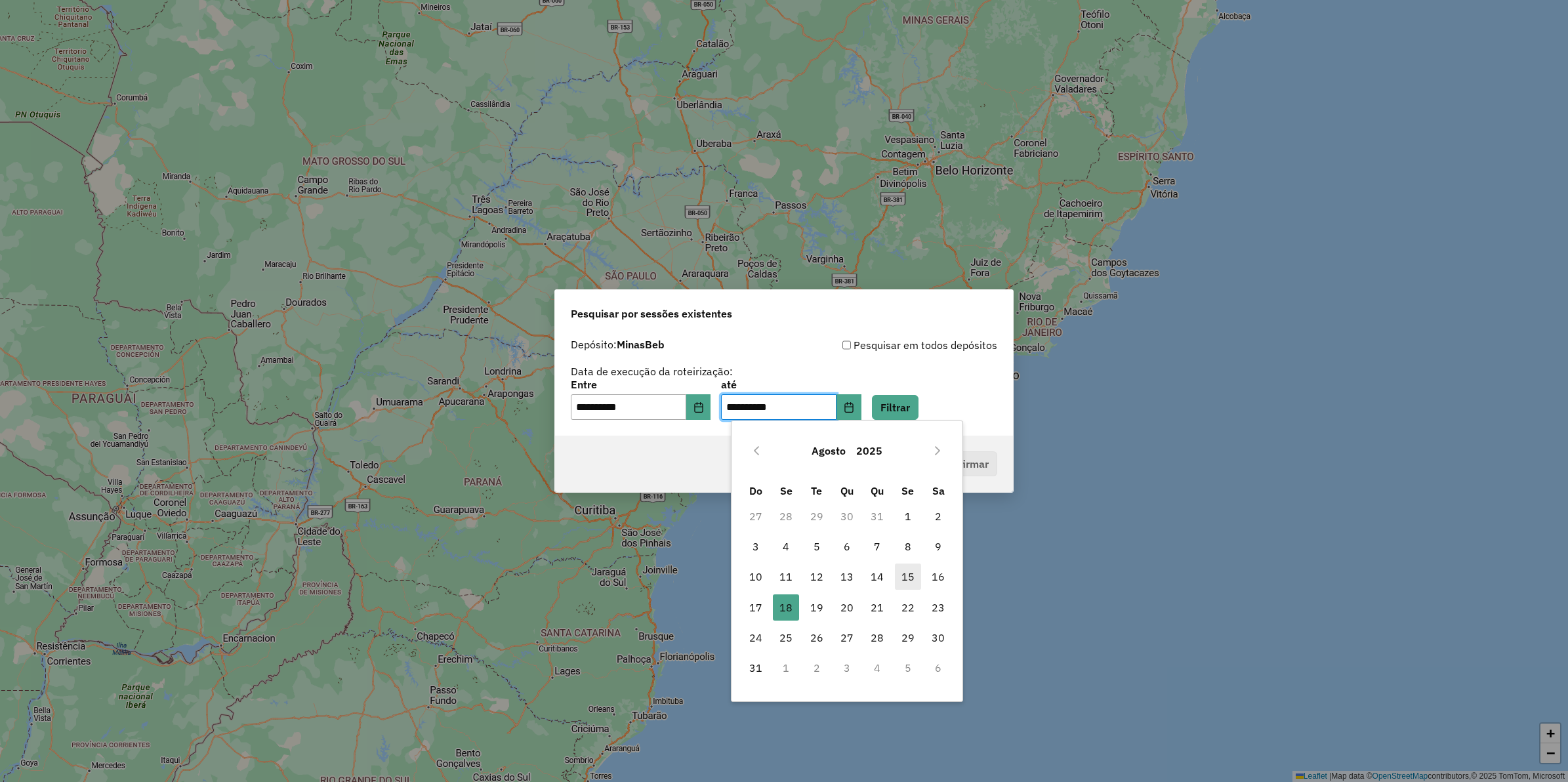
click at [910, 572] on span "15" at bounding box center [908, 576] width 26 height 26
type input "**********"
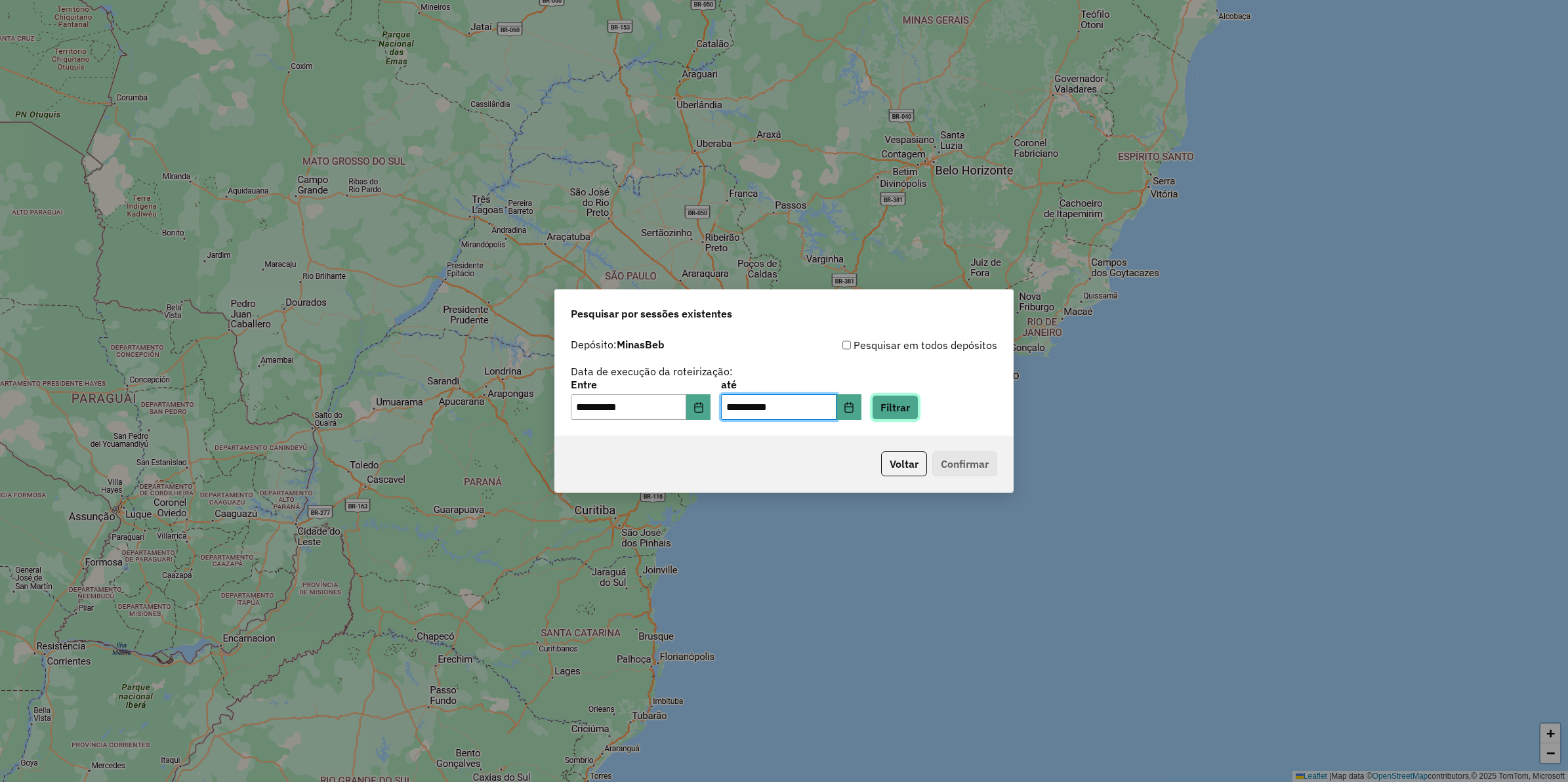
click at [919, 404] on button "Filtrar" at bounding box center [895, 407] width 47 height 25
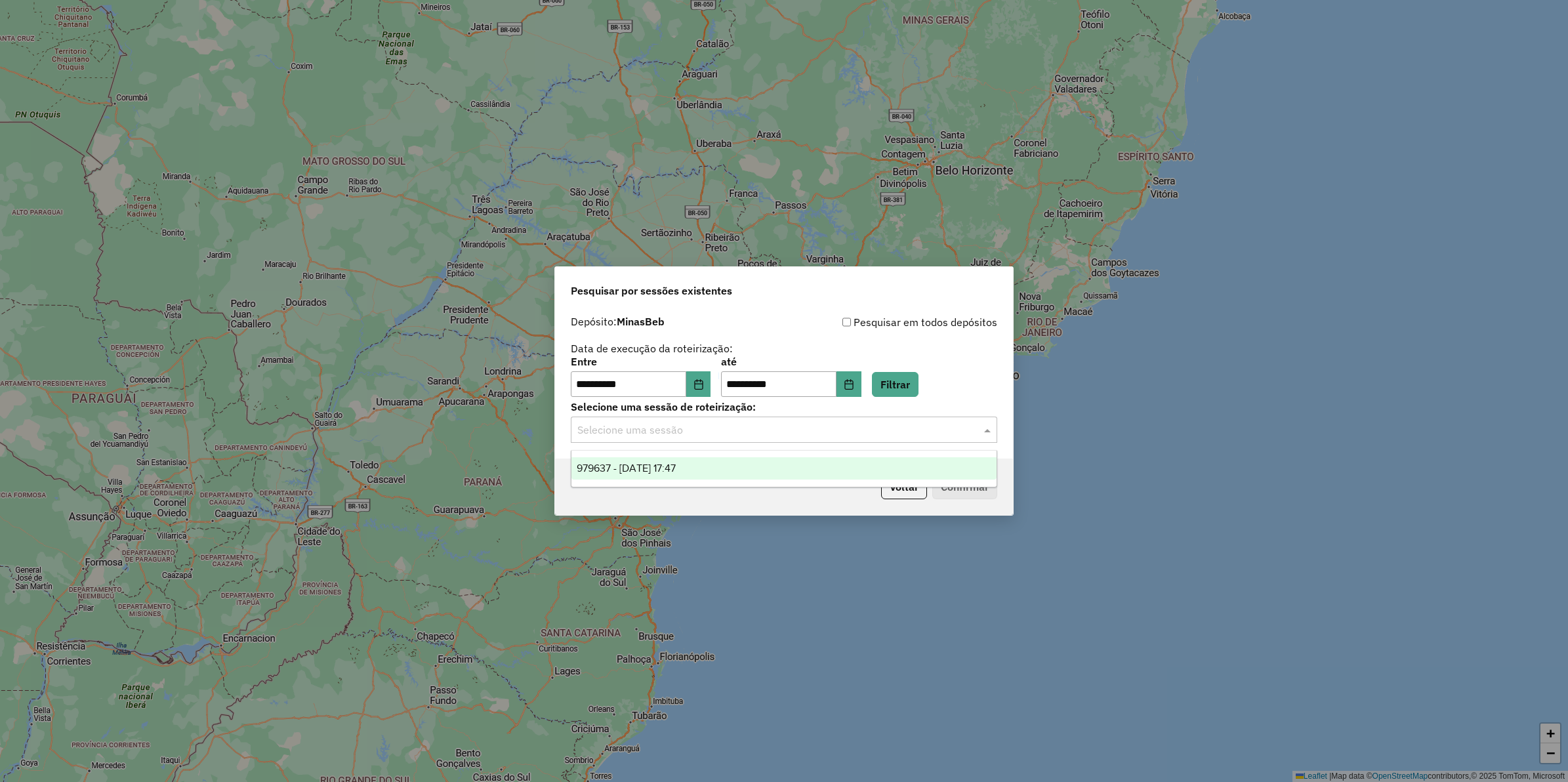
click at [703, 436] on input "text" at bounding box center [771, 430] width 387 height 16
click at [676, 469] on span "979637 - [DATE] 17:47" at bounding box center [626, 468] width 99 height 11
click at [960, 493] on button "Confirmar" at bounding box center [965, 486] width 65 height 25
click at [544, 146] on div "**********" at bounding box center [784, 391] width 1568 height 782
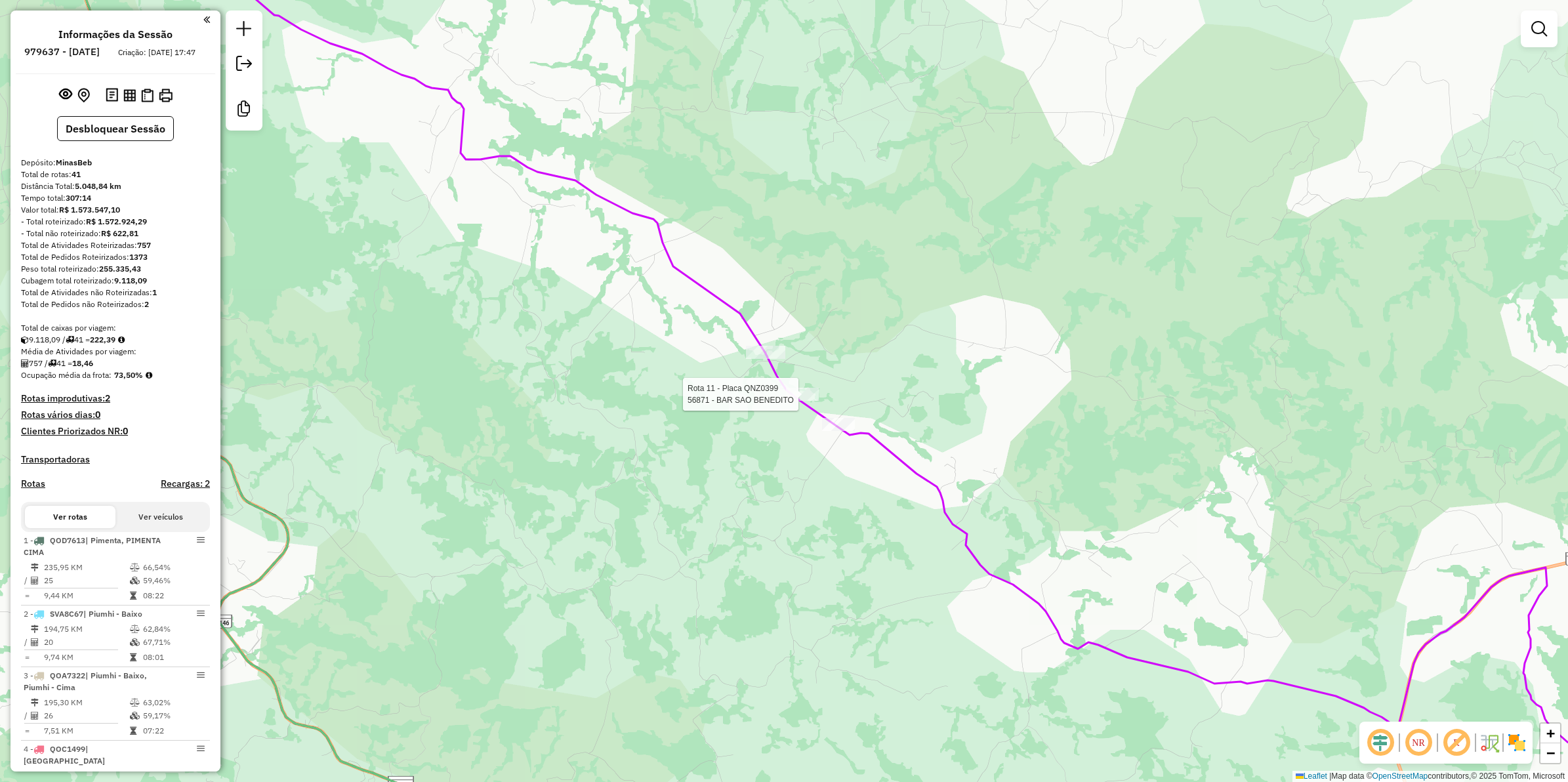
select select "**********"
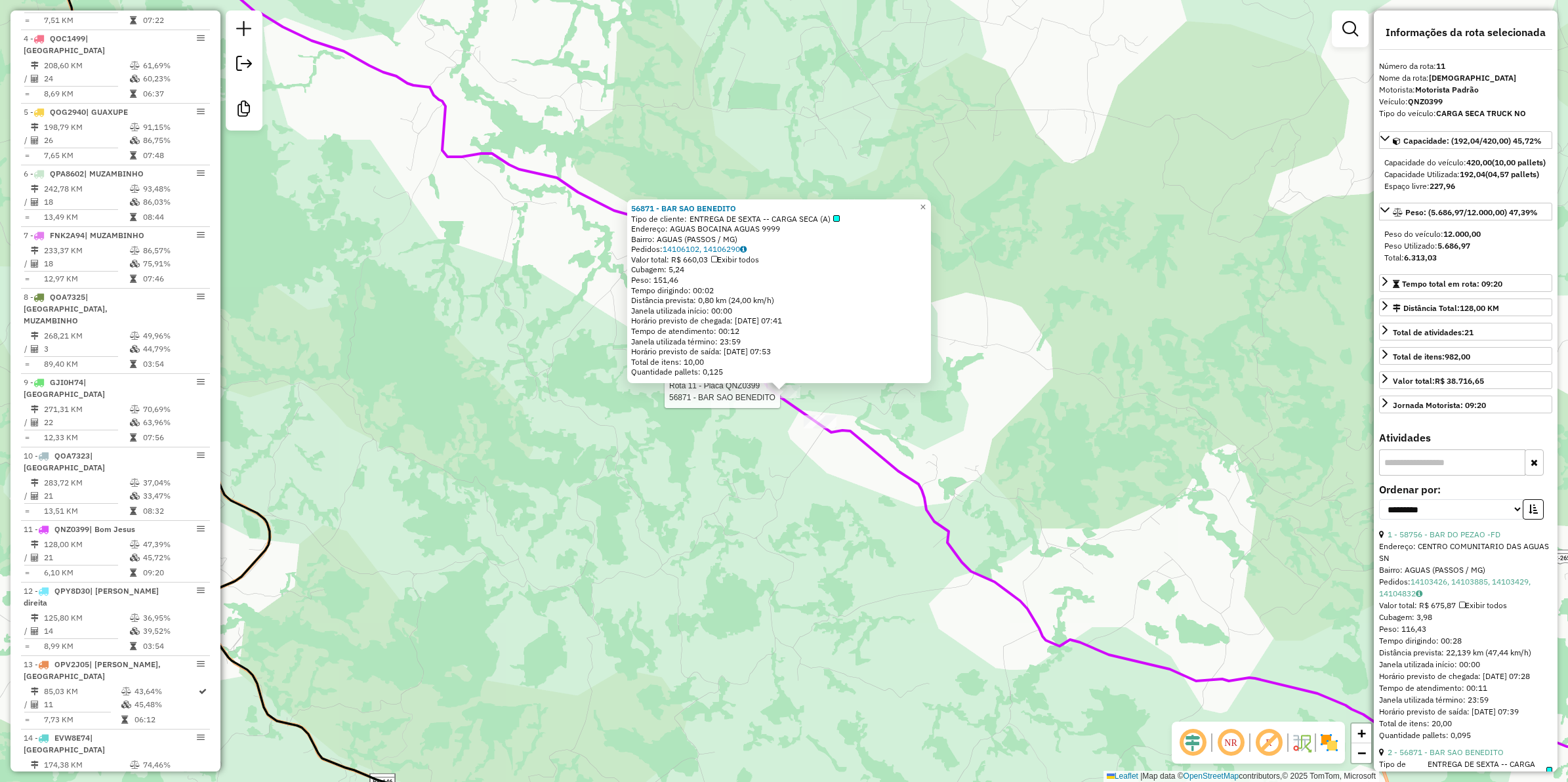
scroll to position [1186, 0]
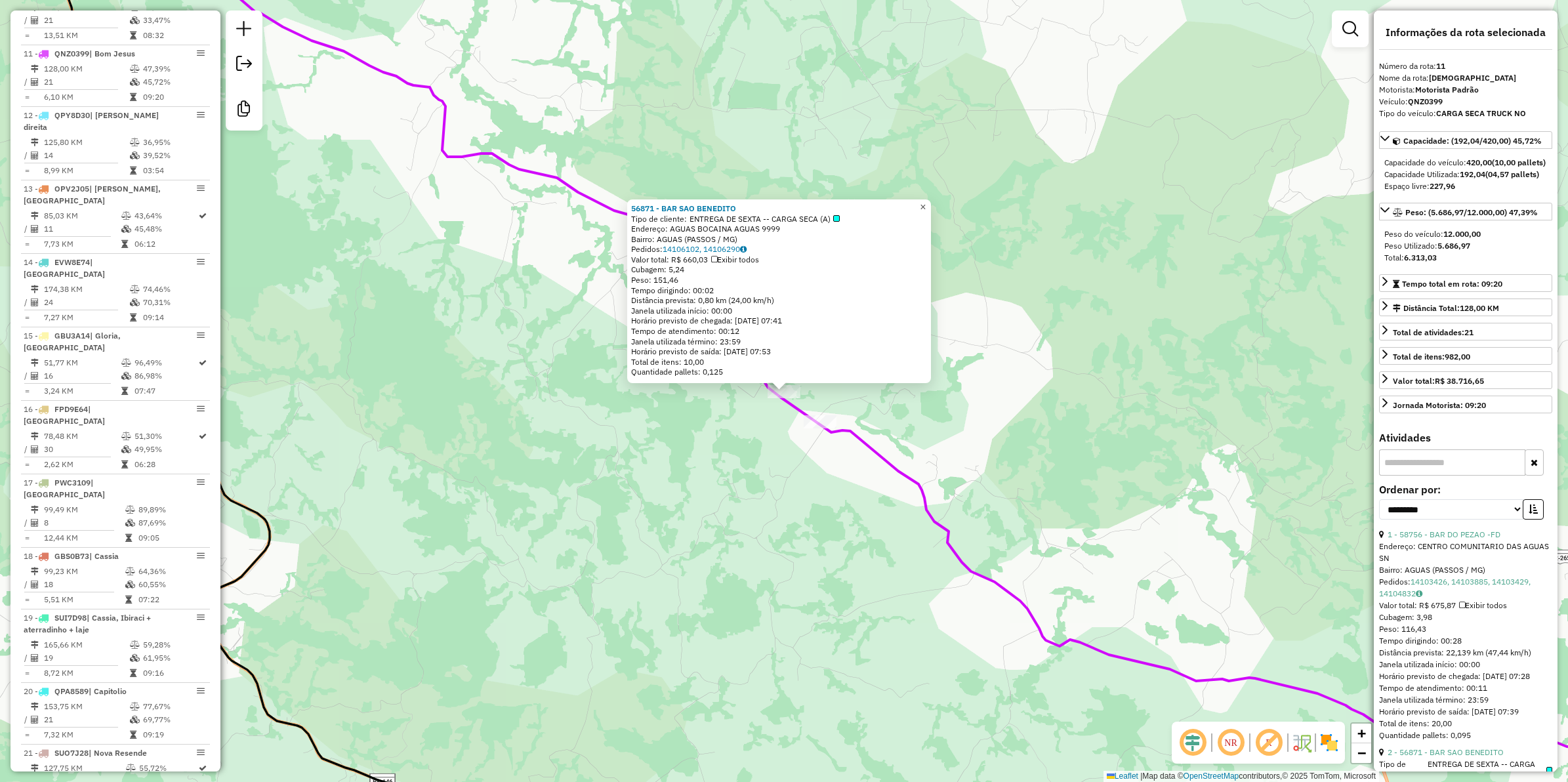
click at [926, 202] on span "×" at bounding box center [922, 207] width 6 height 11
